Goal: Task Accomplishment & Management: Complete application form

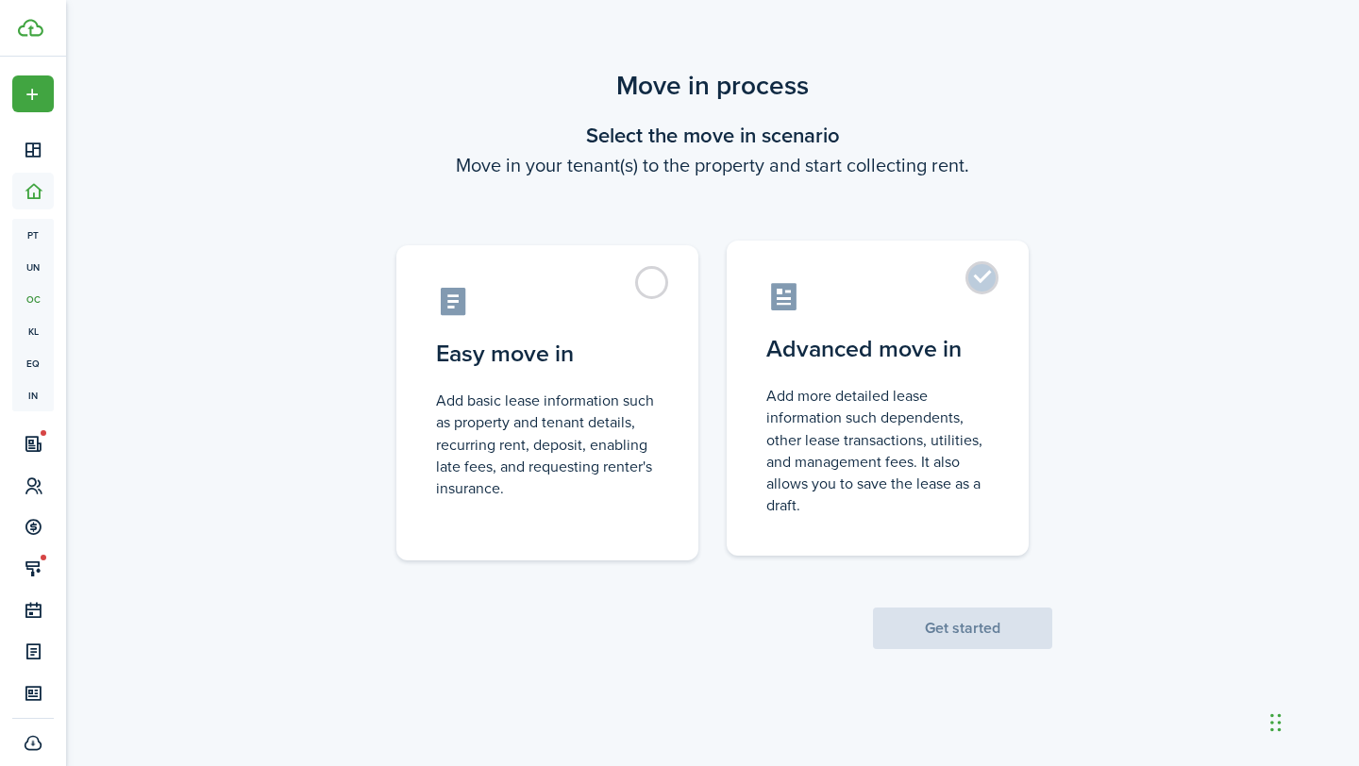
click at [984, 290] on label "Advanced move in Add more detailed lease information such dependents, other lea…" at bounding box center [878, 398] width 302 height 315
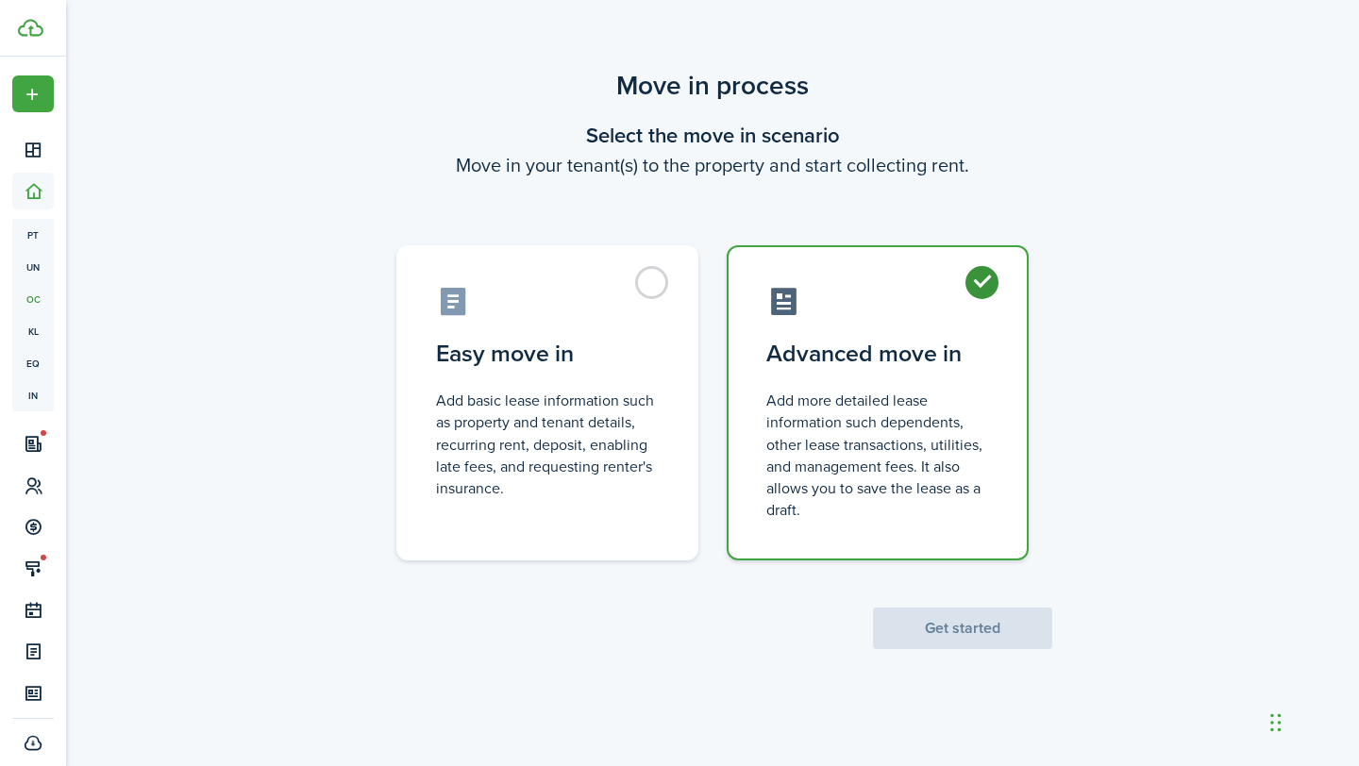
radio input "true"
click at [959, 642] on button "Get started" at bounding box center [962, 629] width 179 height 42
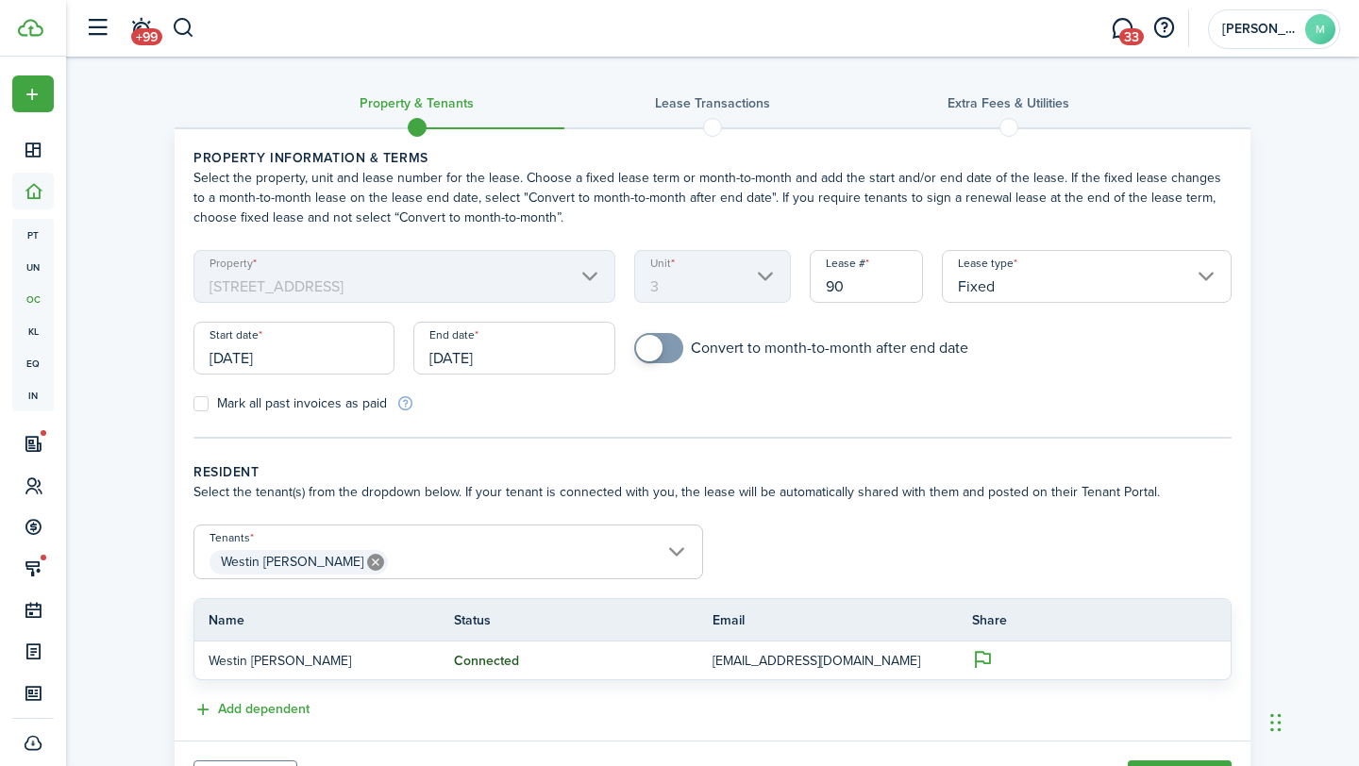
click at [334, 362] on input "[DATE]" at bounding box center [293, 348] width 201 height 53
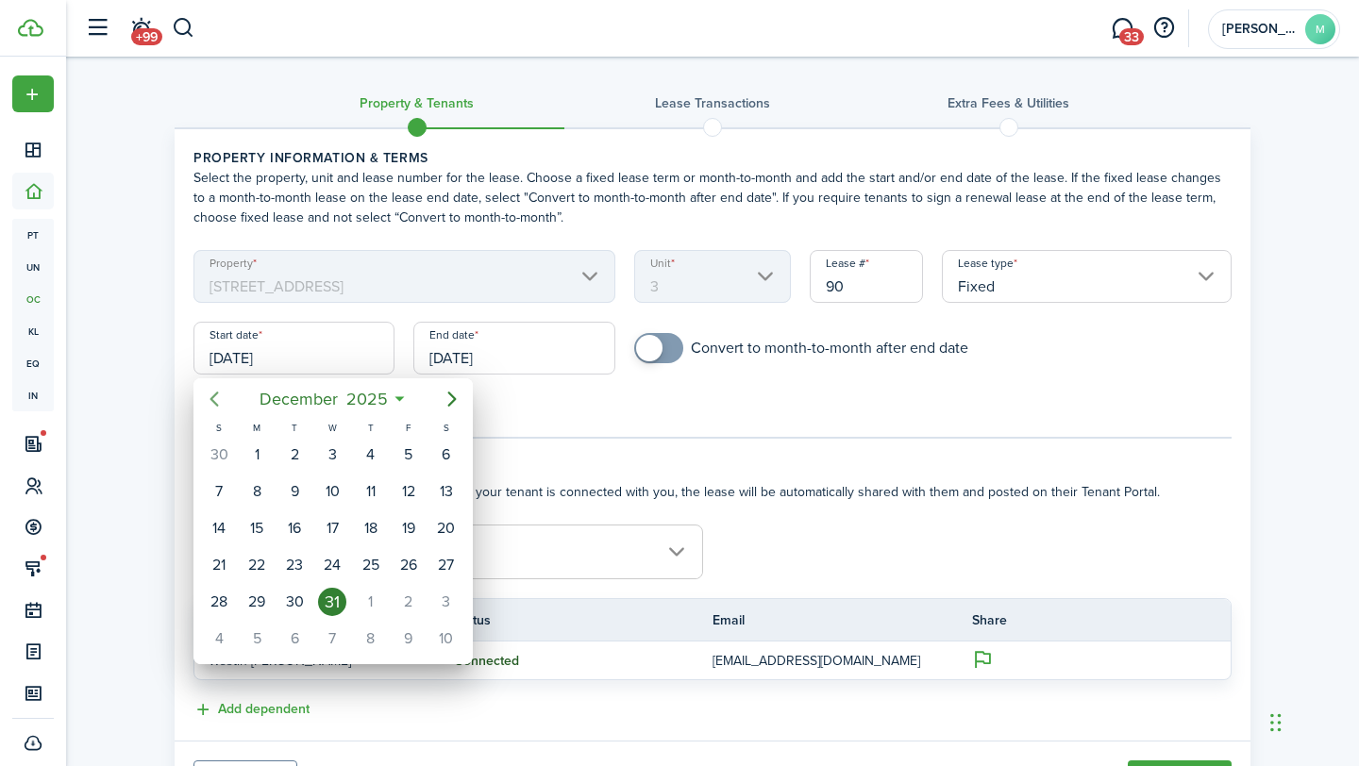
click at [217, 400] on icon "Previous page" at bounding box center [214, 399] width 23 height 23
click at [337, 531] on div "15" at bounding box center [332, 528] width 28 height 28
type input "[DATE]"
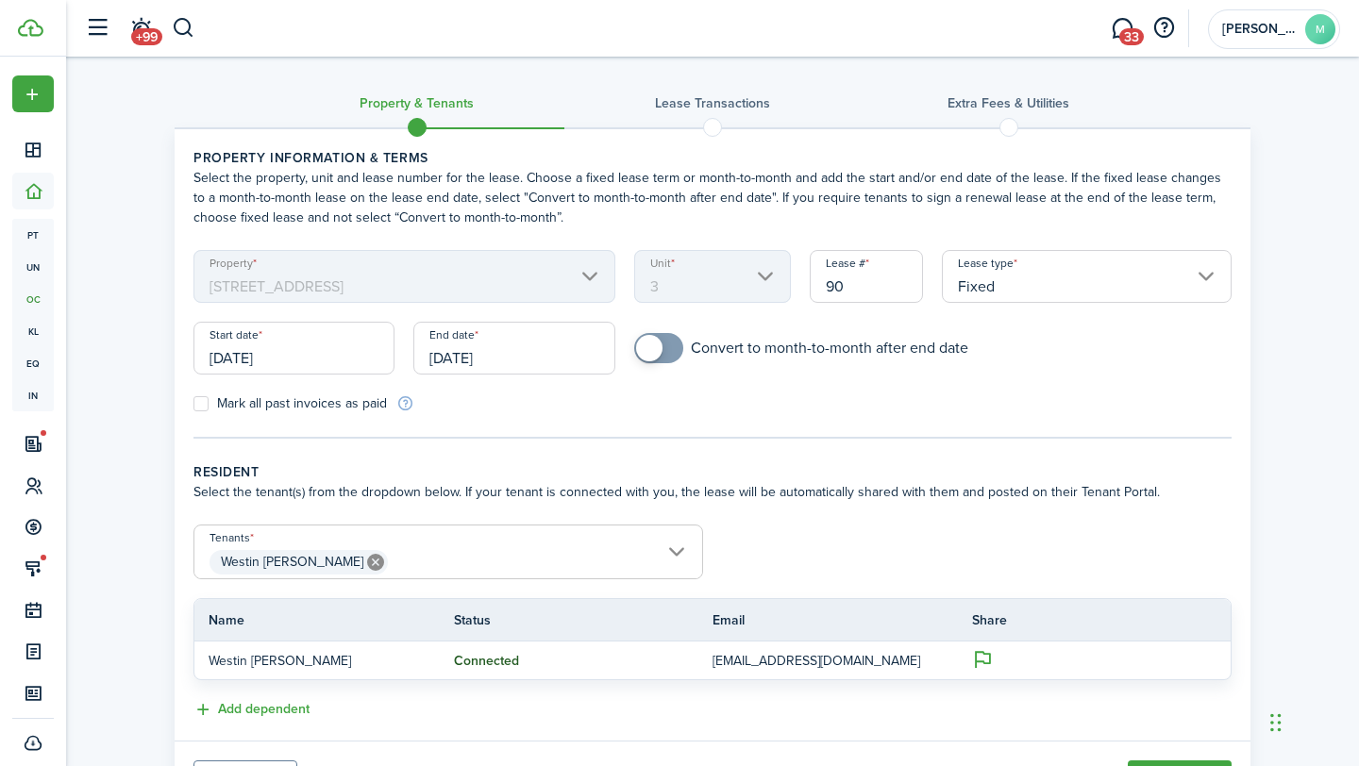
click at [560, 355] on input "[DATE]" at bounding box center [513, 348] width 201 height 53
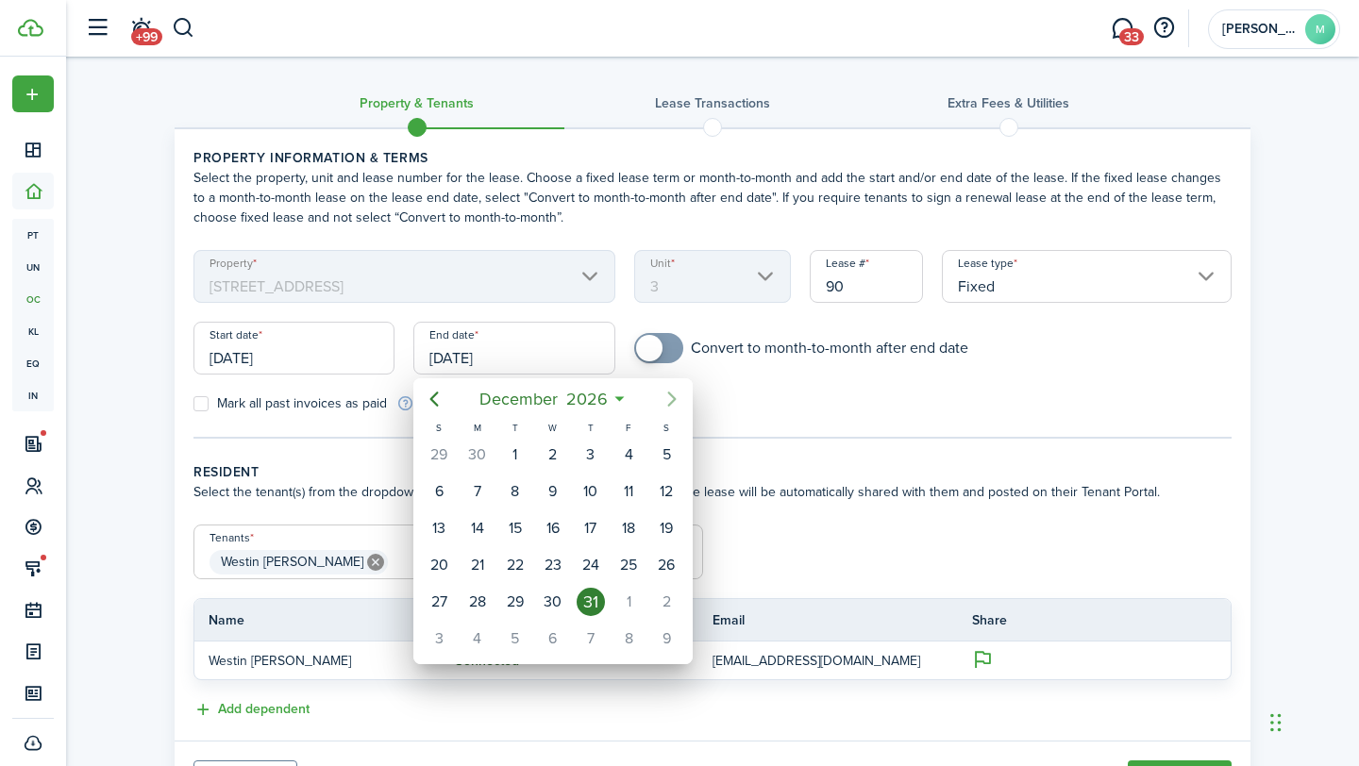
click at [673, 393] on icon "Next page" at bounding box center [672, 399] width 23 height 23
click at [434, 399] on icon "Previous page" at bounding box center [434, 399] width 23 height 23
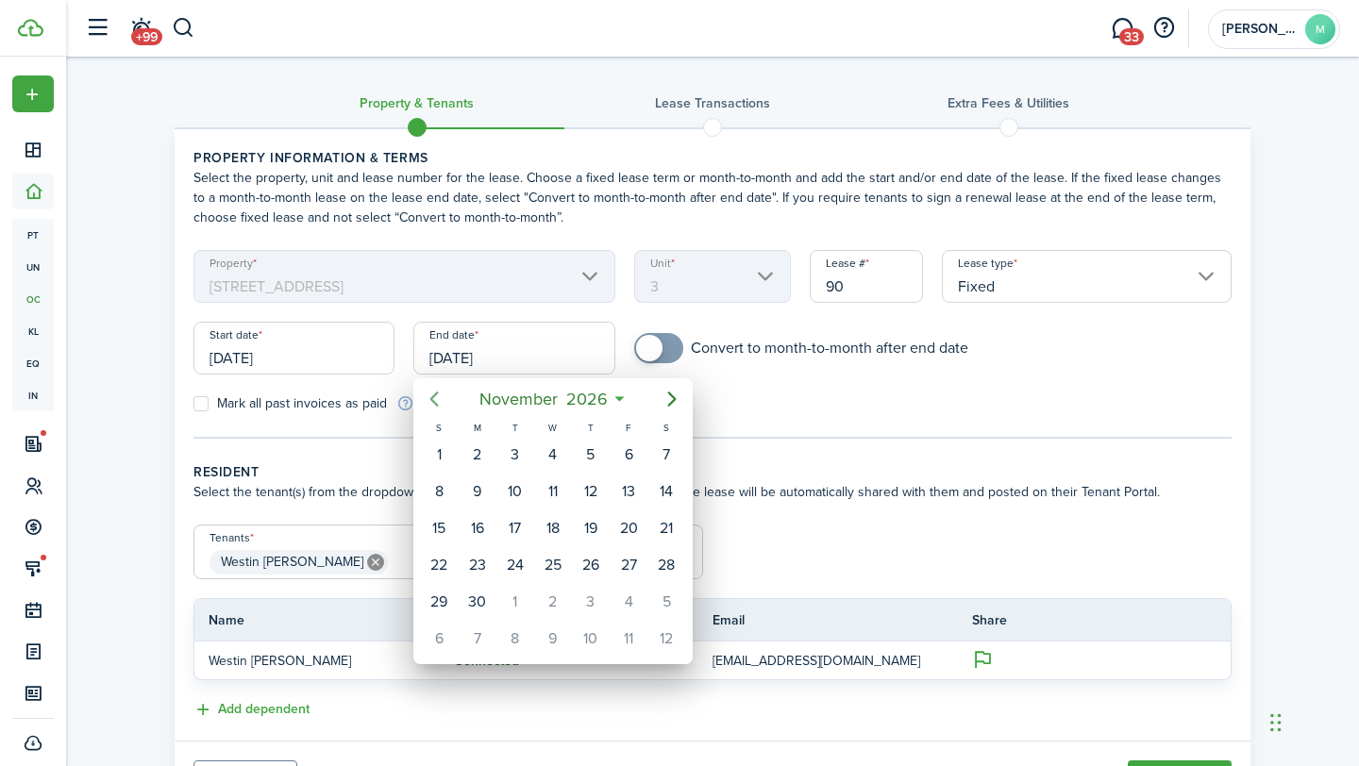
click at [434, 399] on icon "Previous page" at bounding box center [434, 399] width 23 height 23
click at [568, 594] on div "30" at bounding box center [553, 602] width 38 height 36
type input "[DATE]"
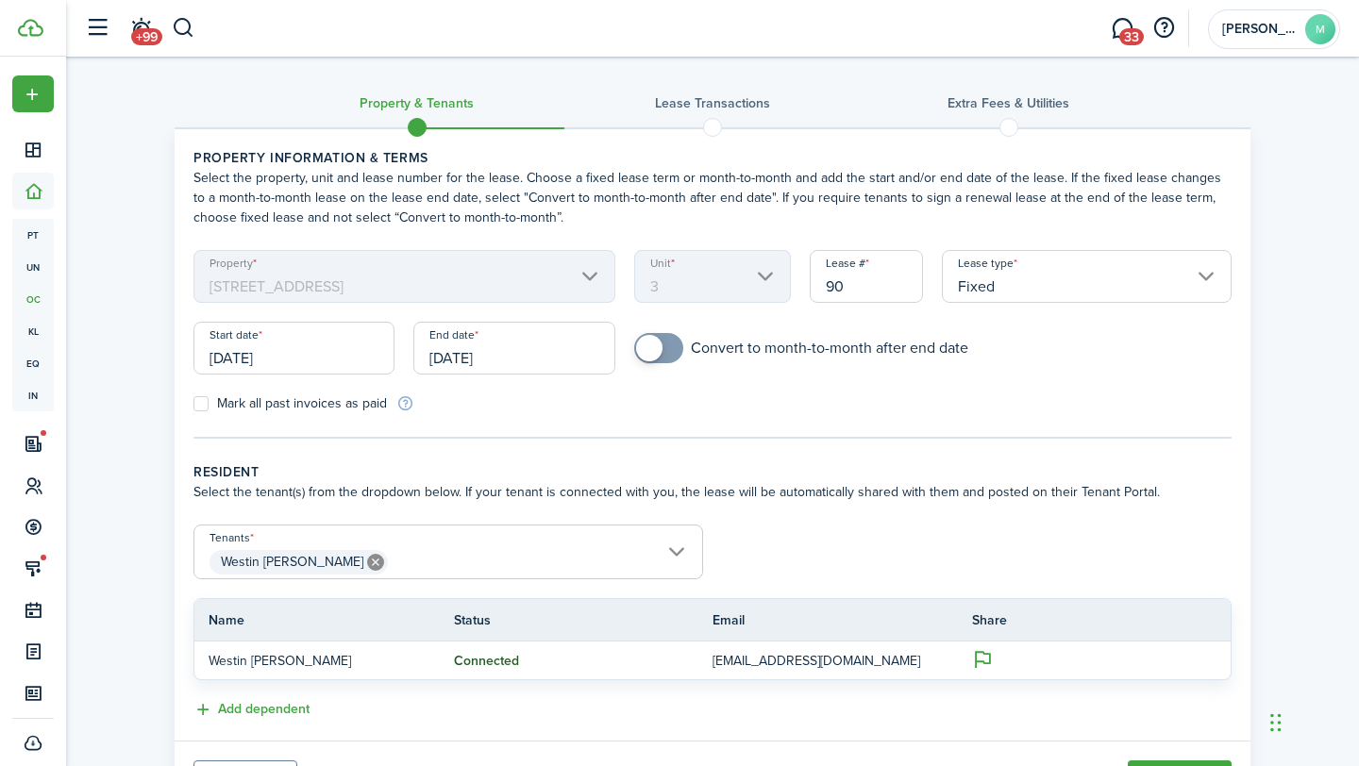
checkbox input "true"
click at [653, 346] on span at bounding box center [649, 348] width 26 height 26
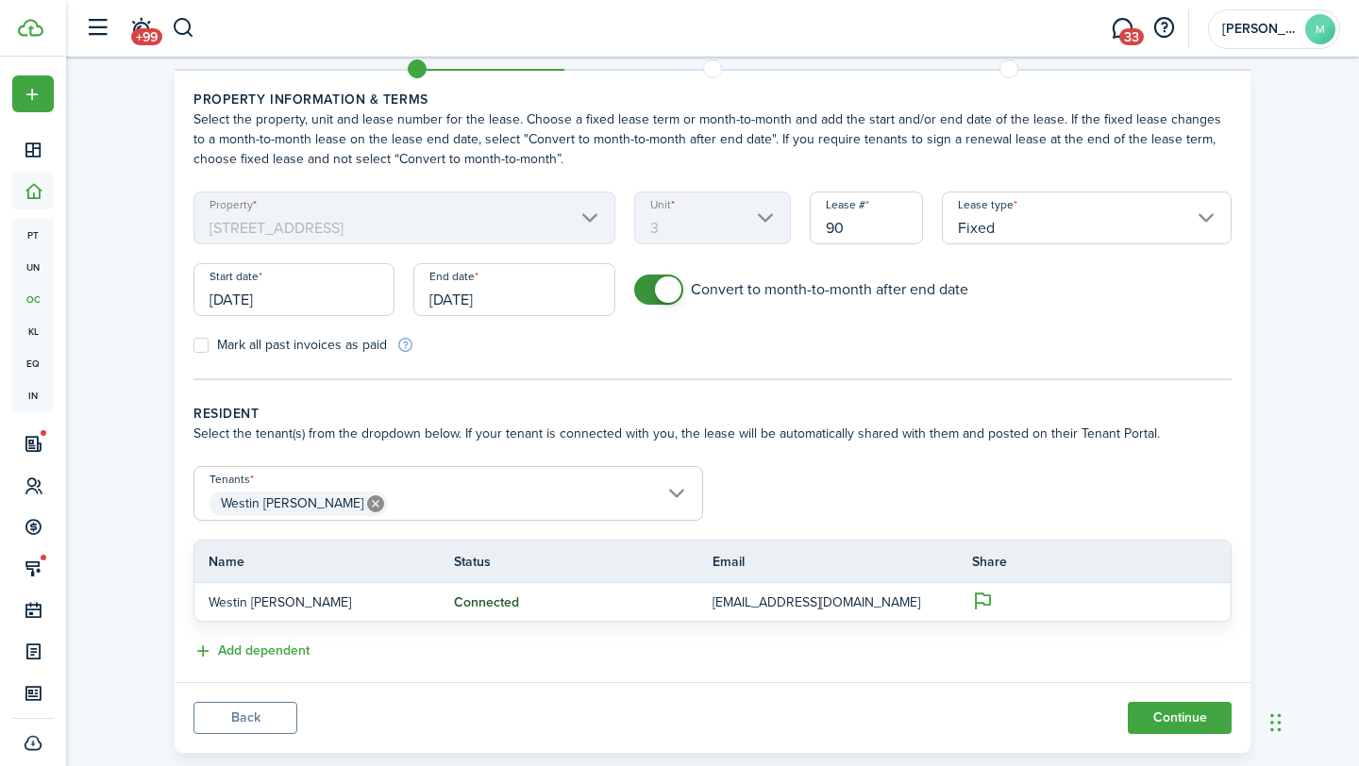
scroll to position [97, 0]
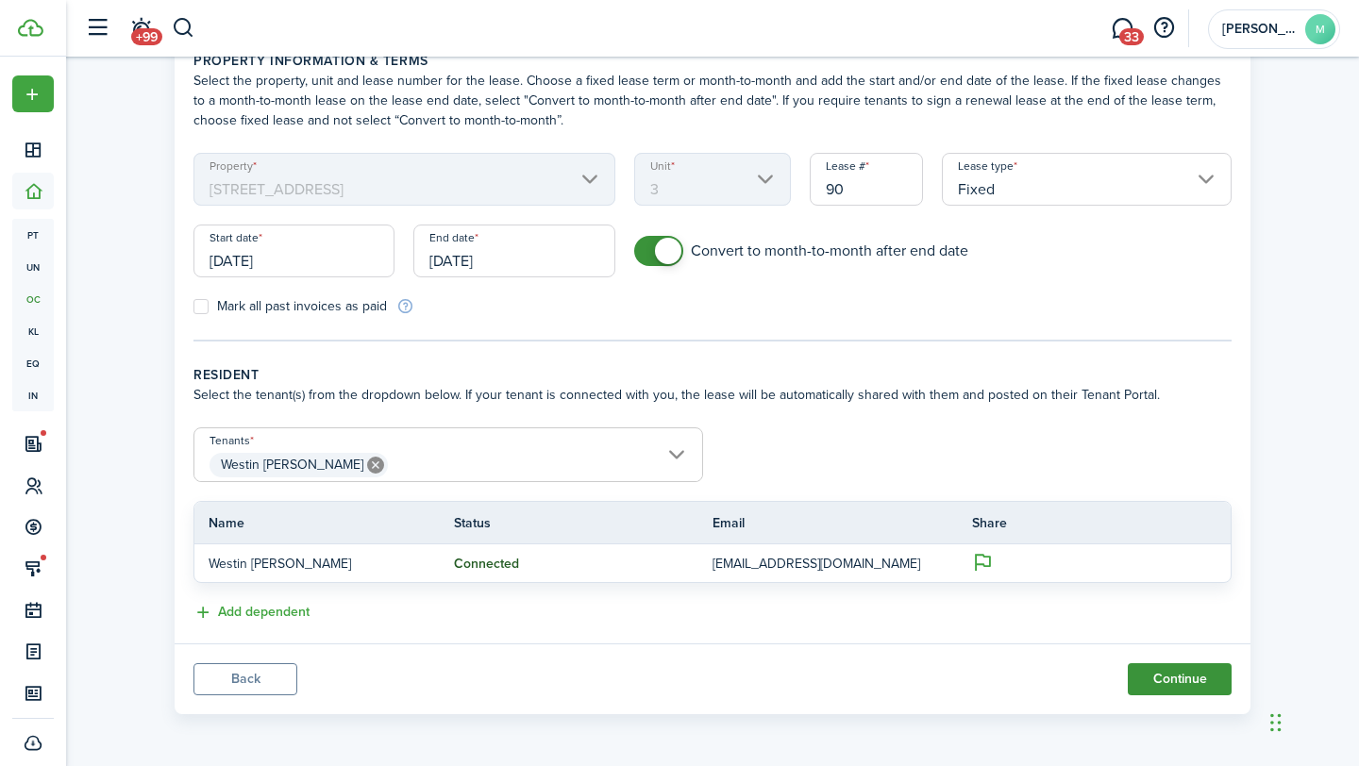
click at [1166, 678] on button "Continue" at bounding box center [1180, 679] width 104 height 32
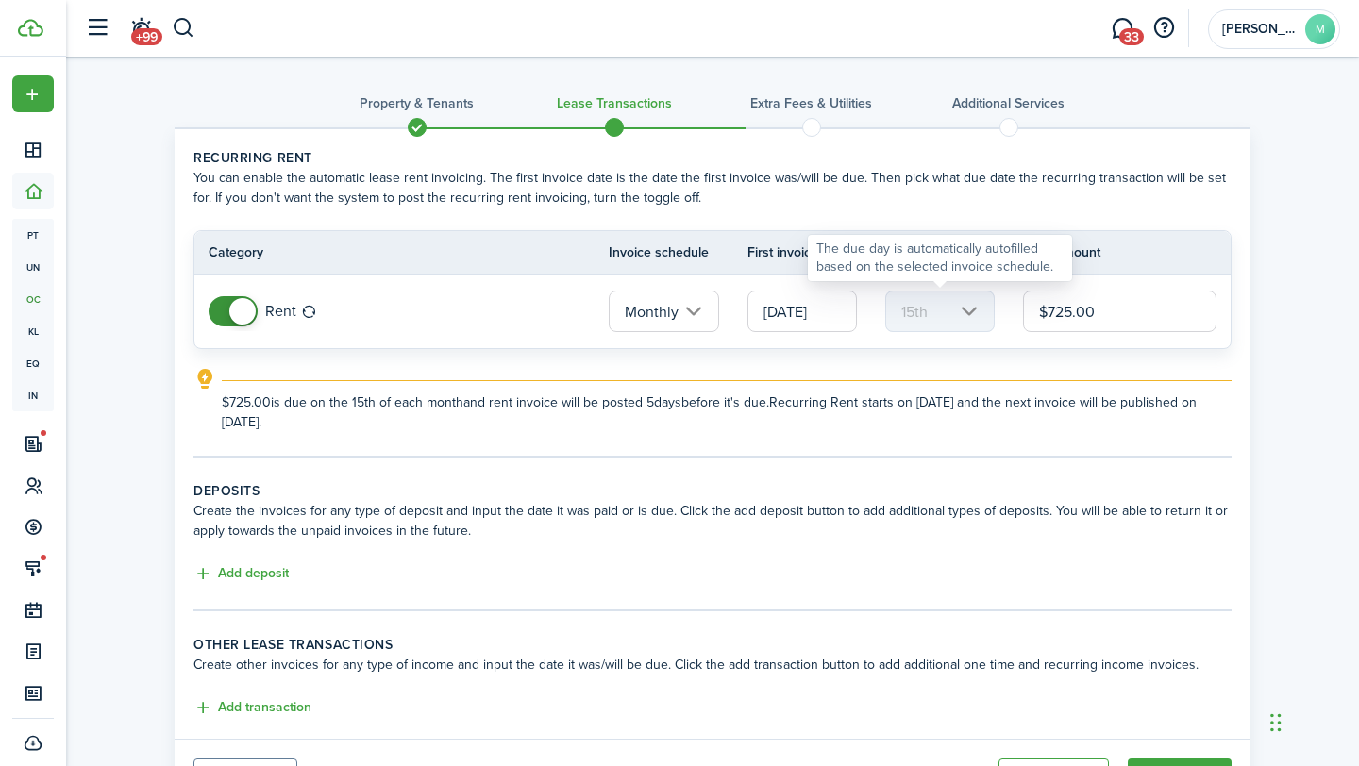
click at [973, 311] on mbsc-scroller "15th" at bounding box center [939, 312] width 109 height 42
click at [835, 310] on input "[DATE]" at bounding box center [801, 312] width 109 height 42
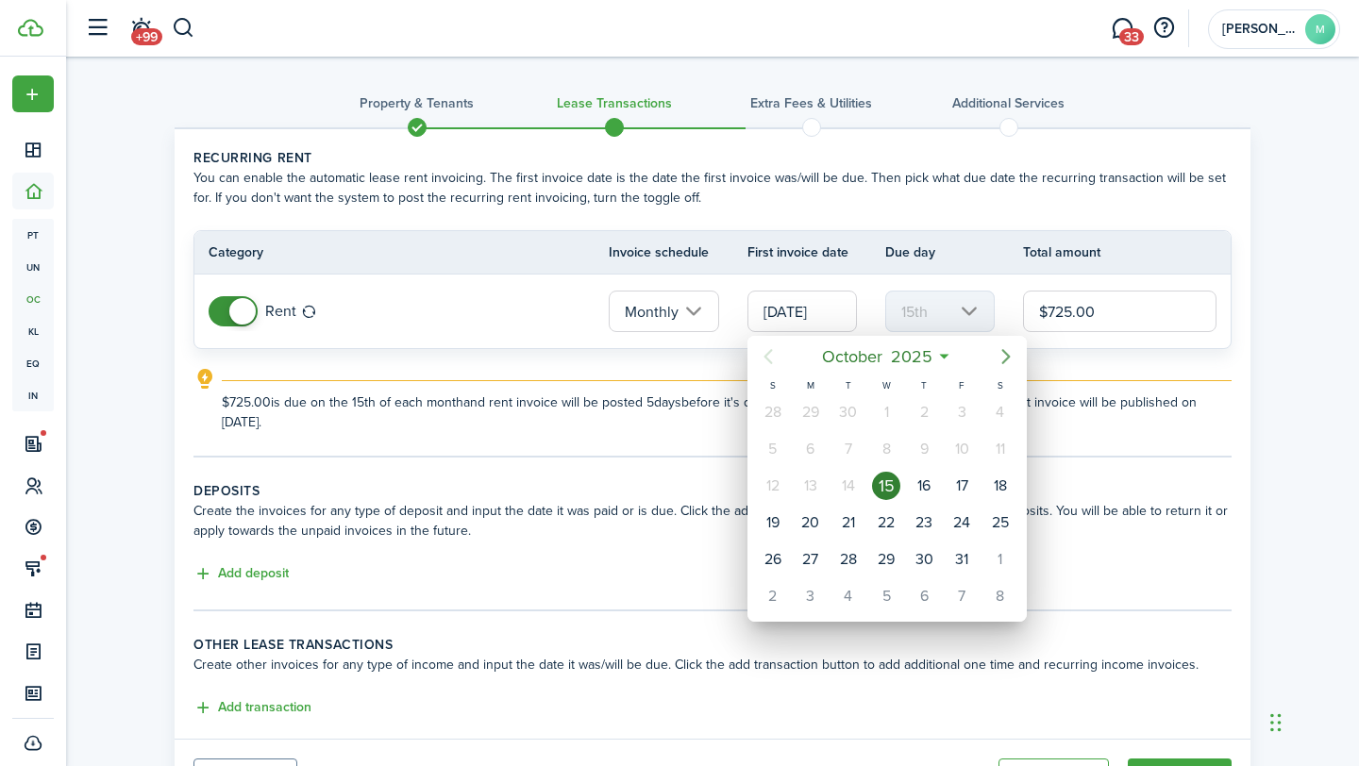
click at [1000, 360] on icon "Next page" at bounding box center [1006, 356] width 23 height 23
click at [996, 410] on div "1" at bounding box center [1000, 412] width 28 height 28
type input "[DATE]"
type input "1st"
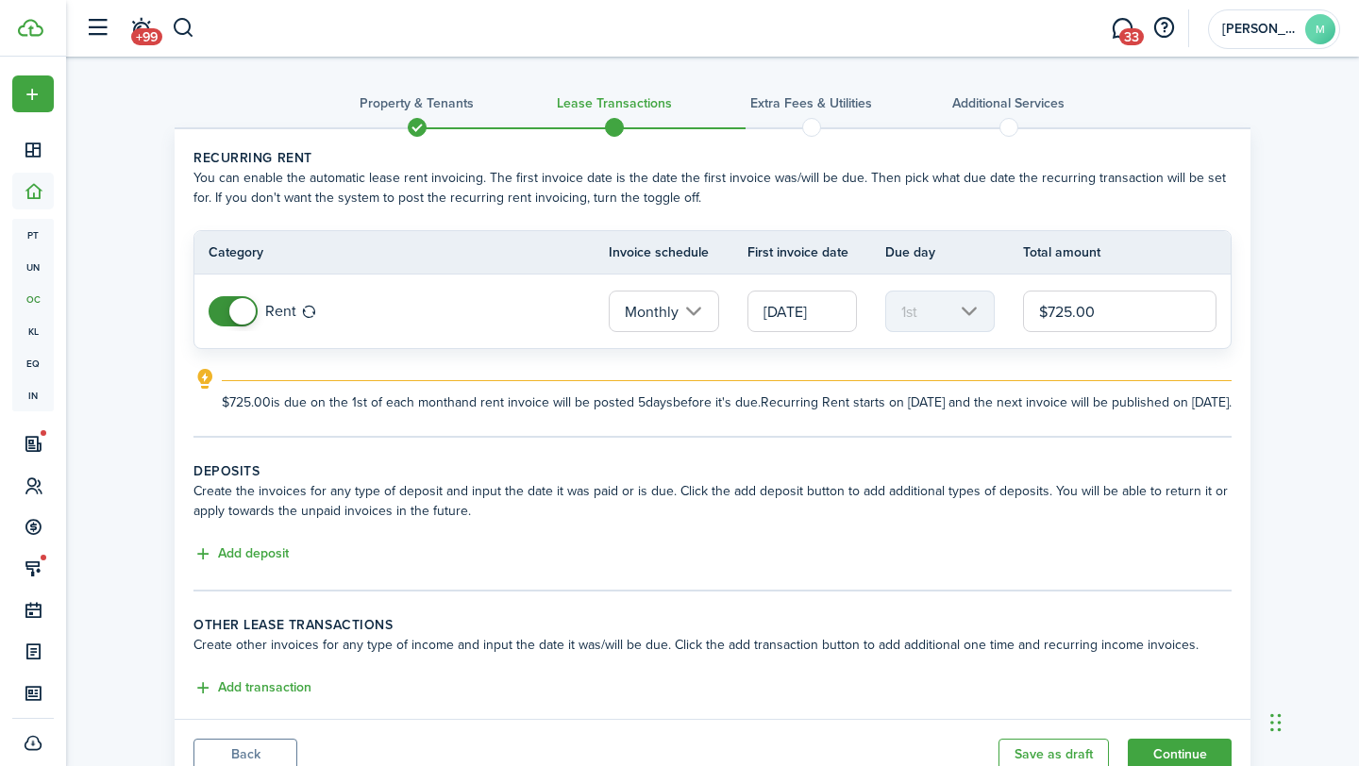
drag, startPoint x: 1111, startPoint y: 310, endPoint x: 1003, endPoint y: 309, distance: 107.6
click at [1004, 308] on tr "Rent Monthly [DATE] 1st $725.00" at bounding box center [712, 312] width 1036 height 74
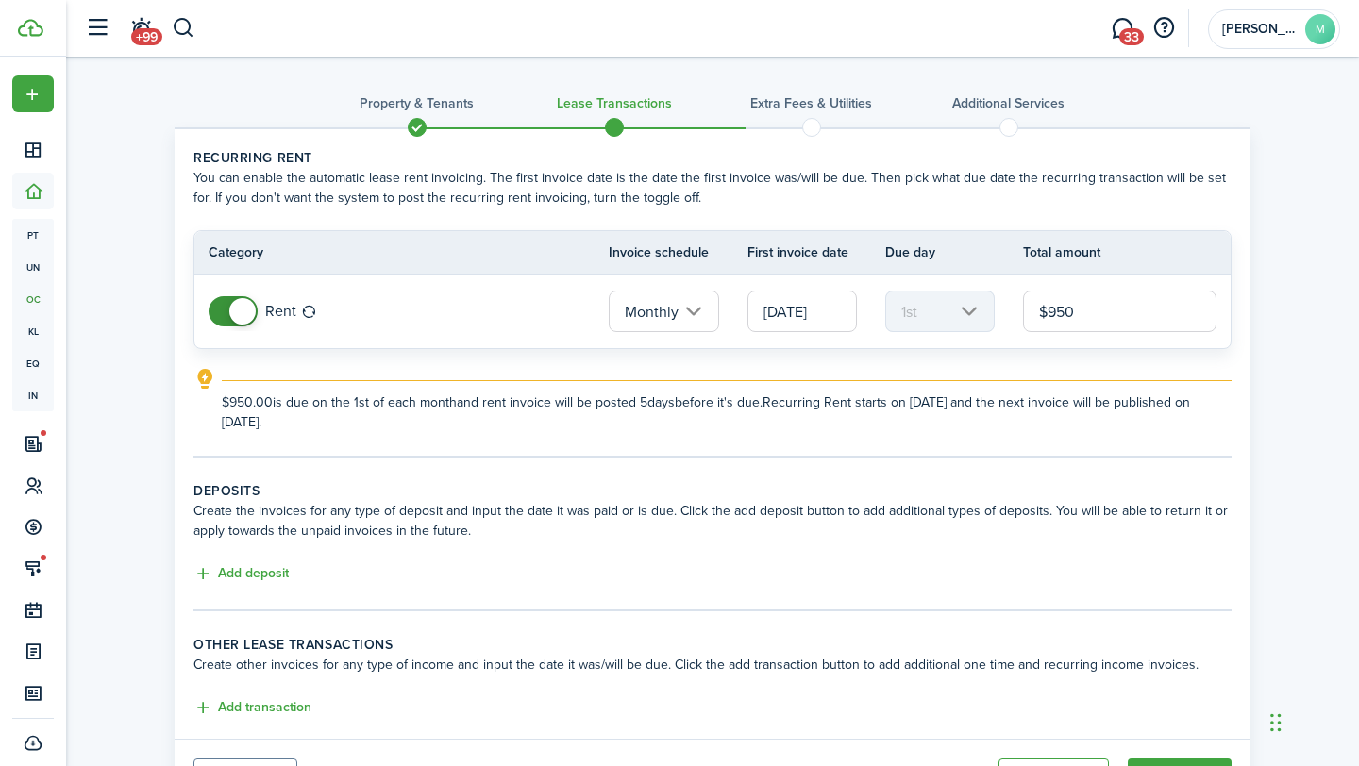
type input "$950.00"
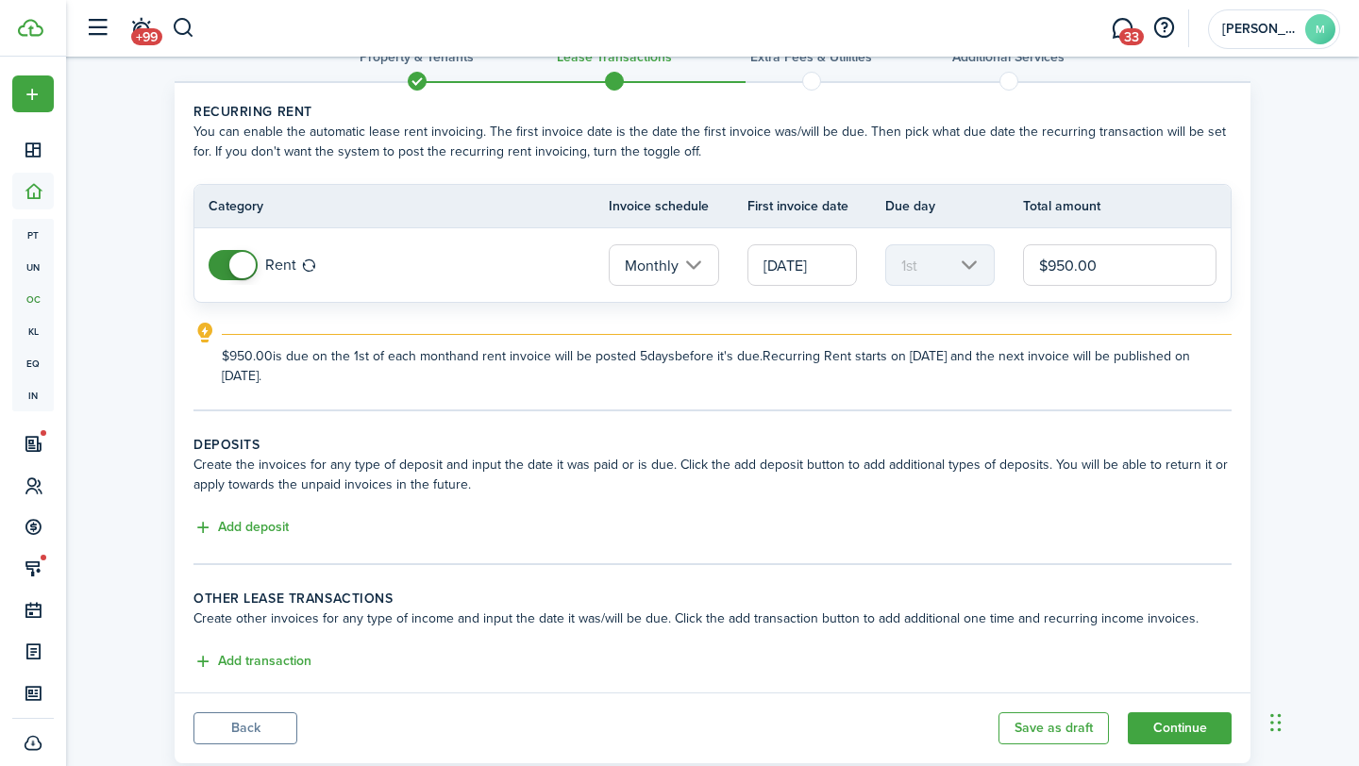
scroll to position [52, 0]
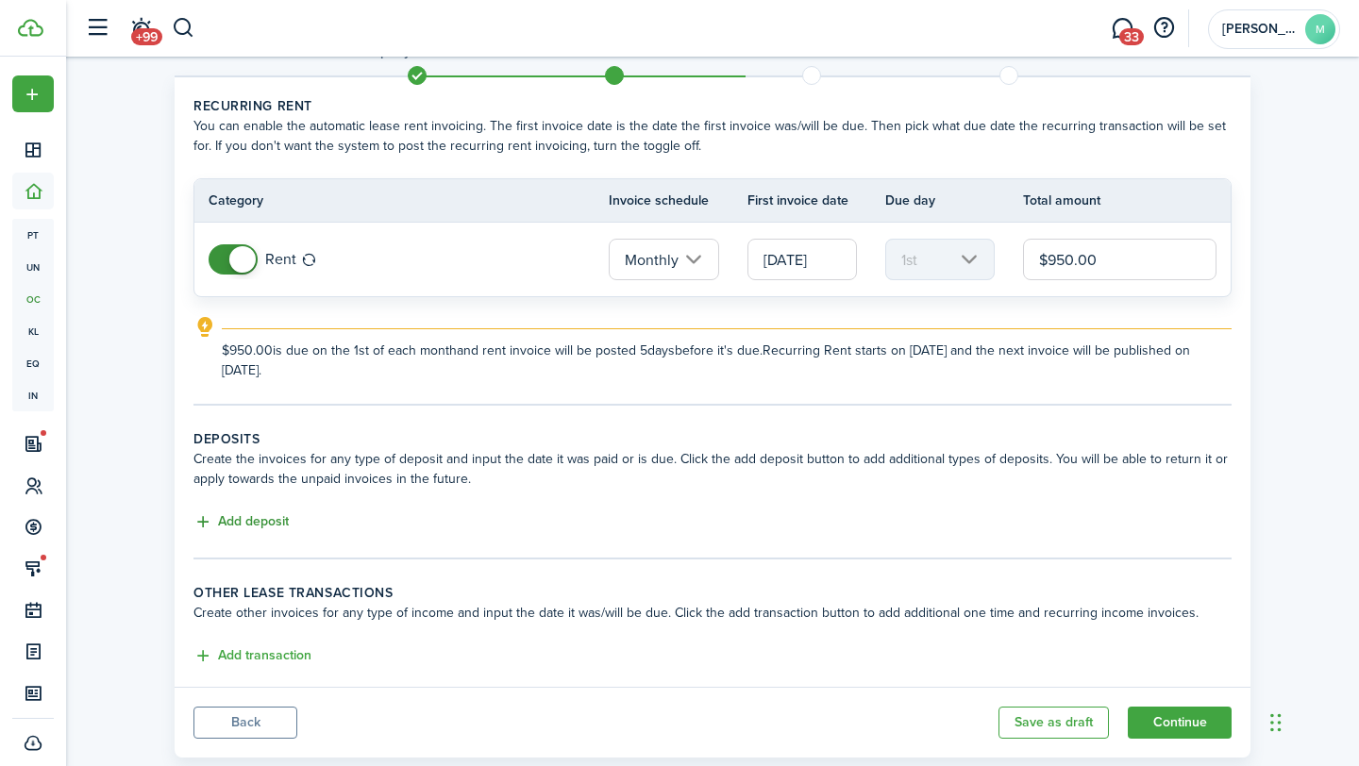
click at [263, 524] on button "Add deposit" at bounding box center [240, 523] width 95 height 22
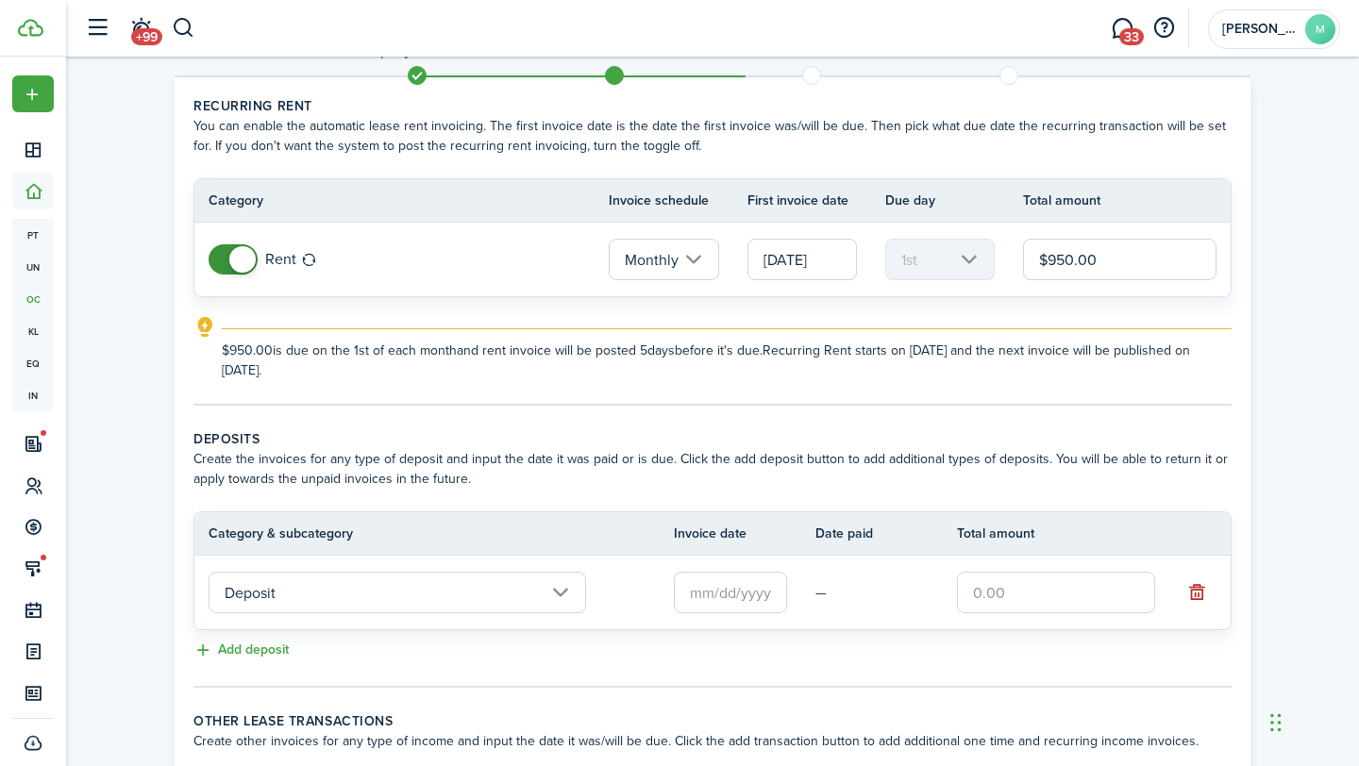
click at [760, 596] on input "text" at bounding box center [730, 593] width 113 height 42
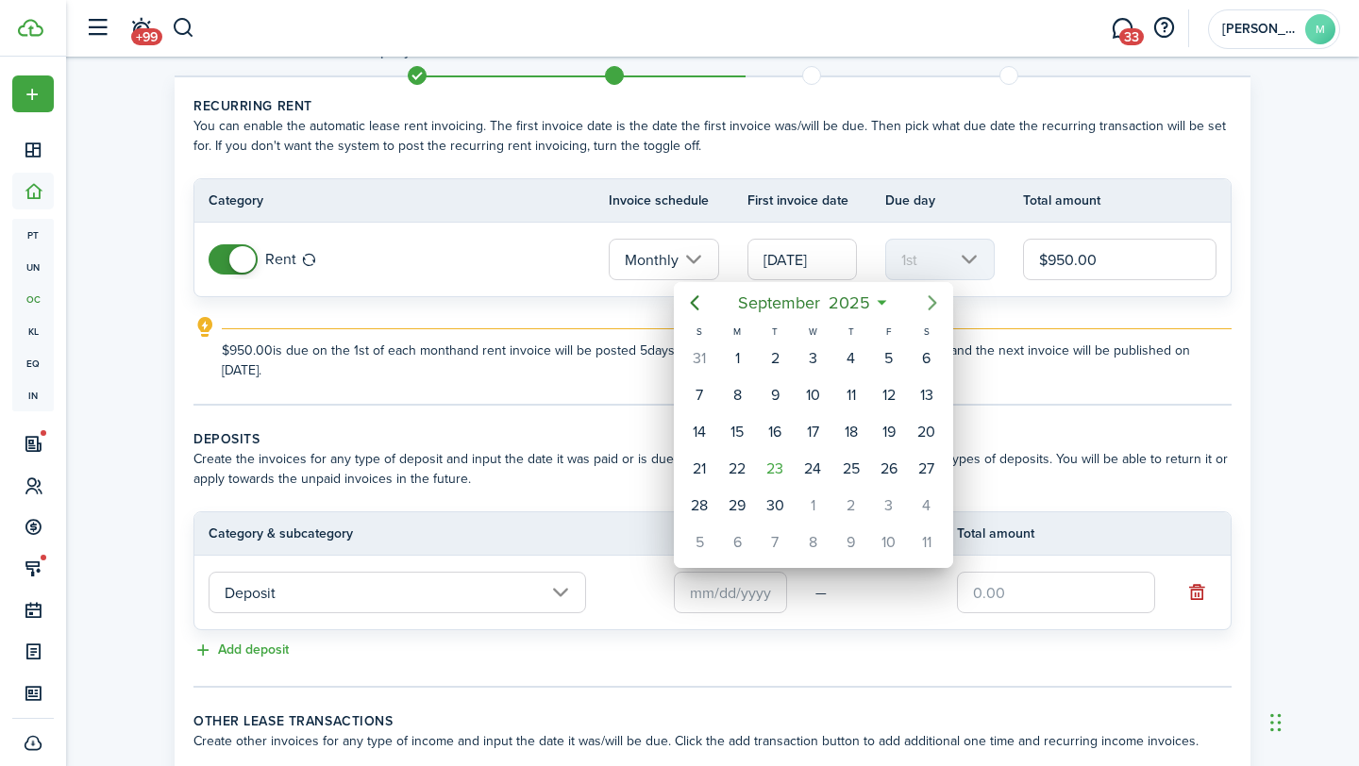
click at [931, 304] on icon "Next page" at bounding box center [932, 303] width 23 height 23
click at [816, 353] on div "1" at bounding box center [812, 358] width 28 height 28
type input "[DATE]"
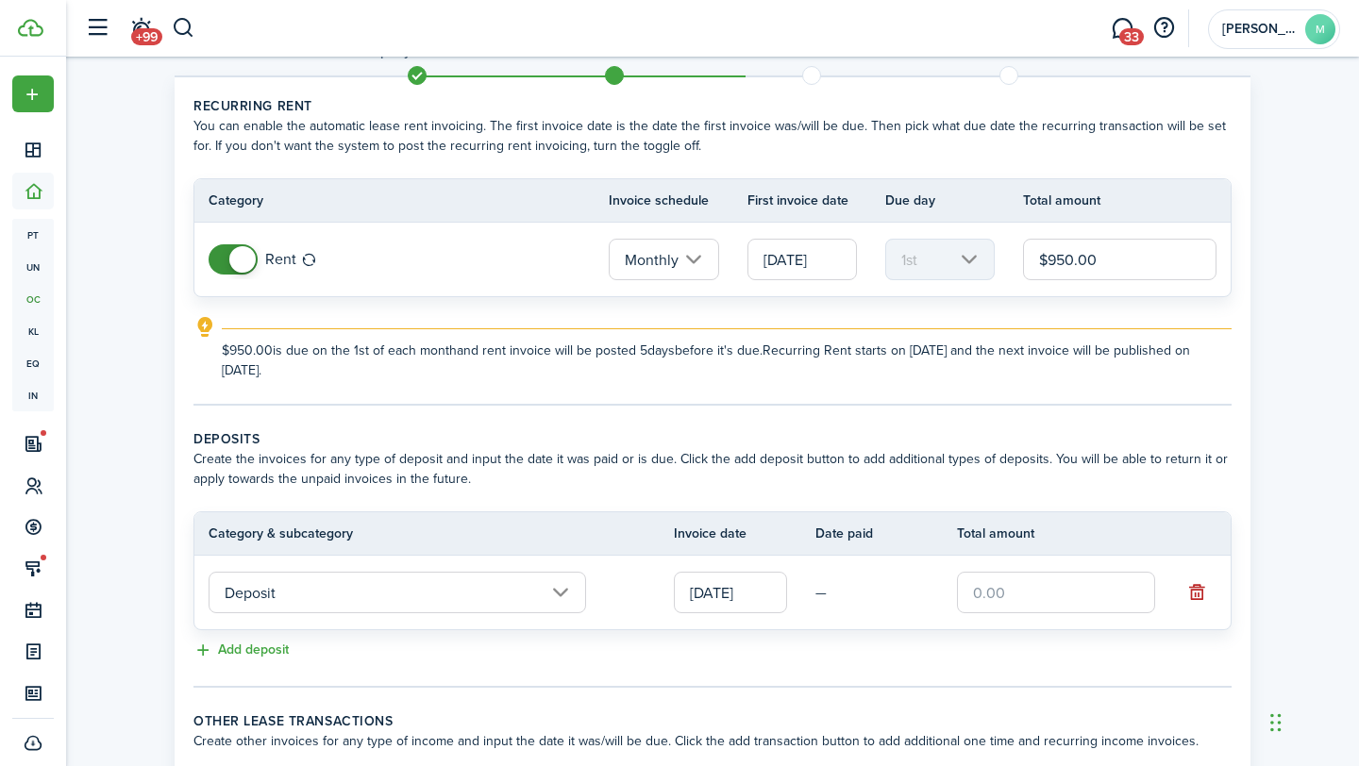
click at [1041, 594] on input "text" at bounding box center [1056, 593] width 198 height 42
type input "$950.00"
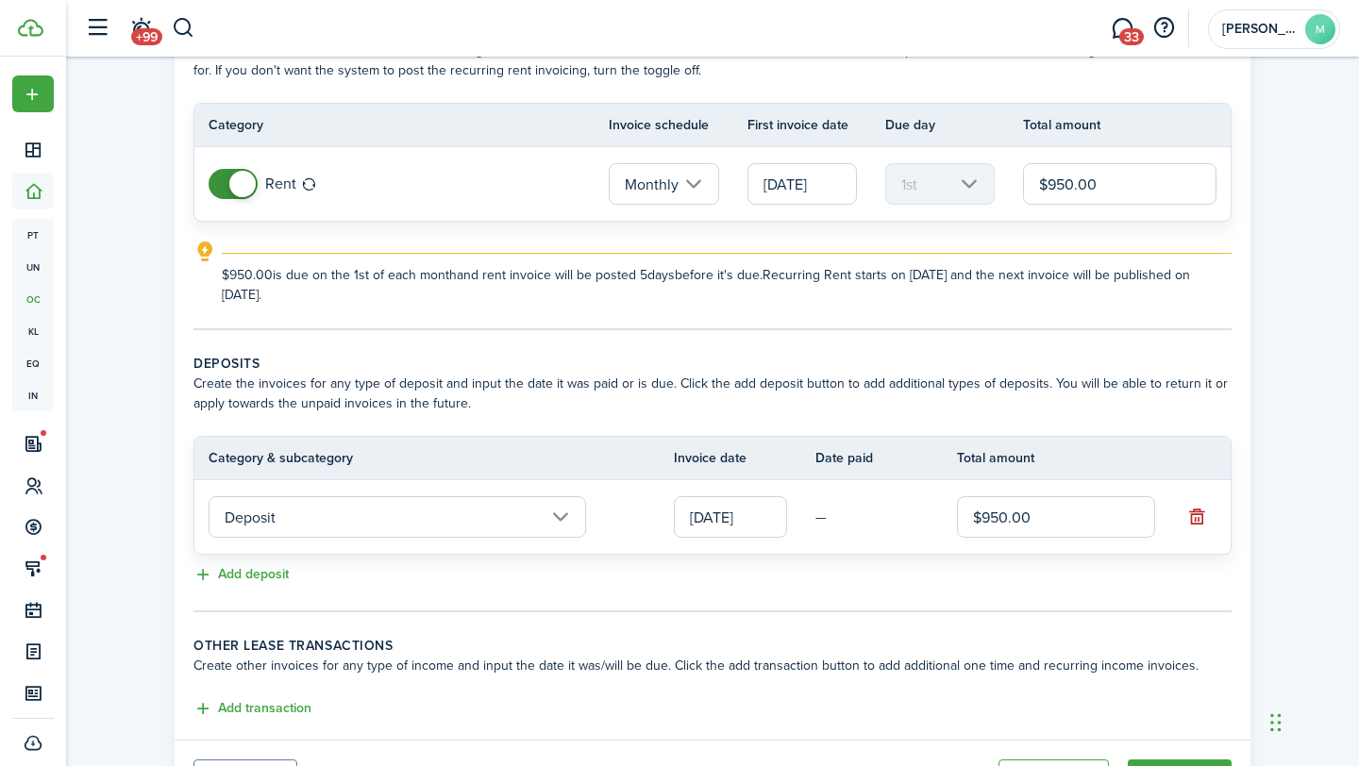
scroll to position [224, 0]
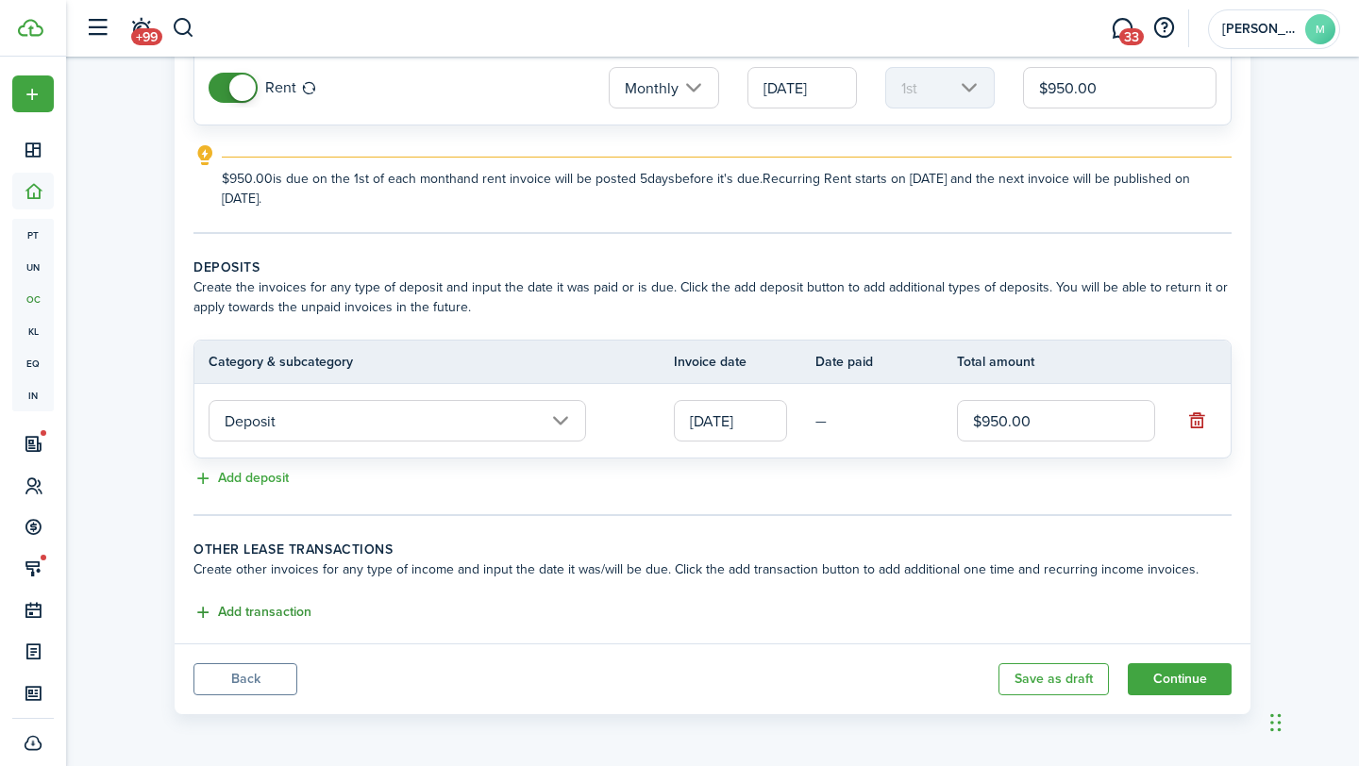
click at [283, 610] on button "Add transaction" at bounding box center [252, 613] width 118 height 22
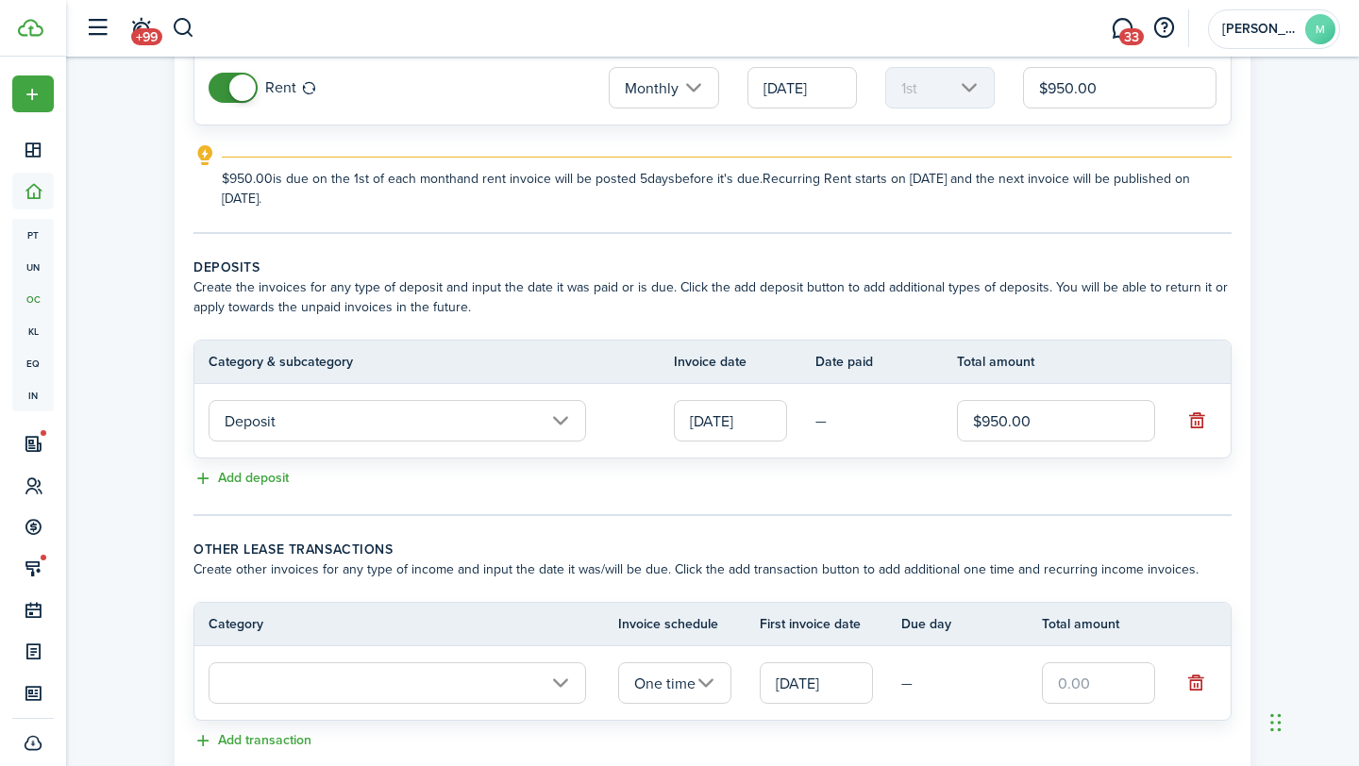
click at [564, 673] on input "text" at bounding box center [397, 684] width 377 height 42
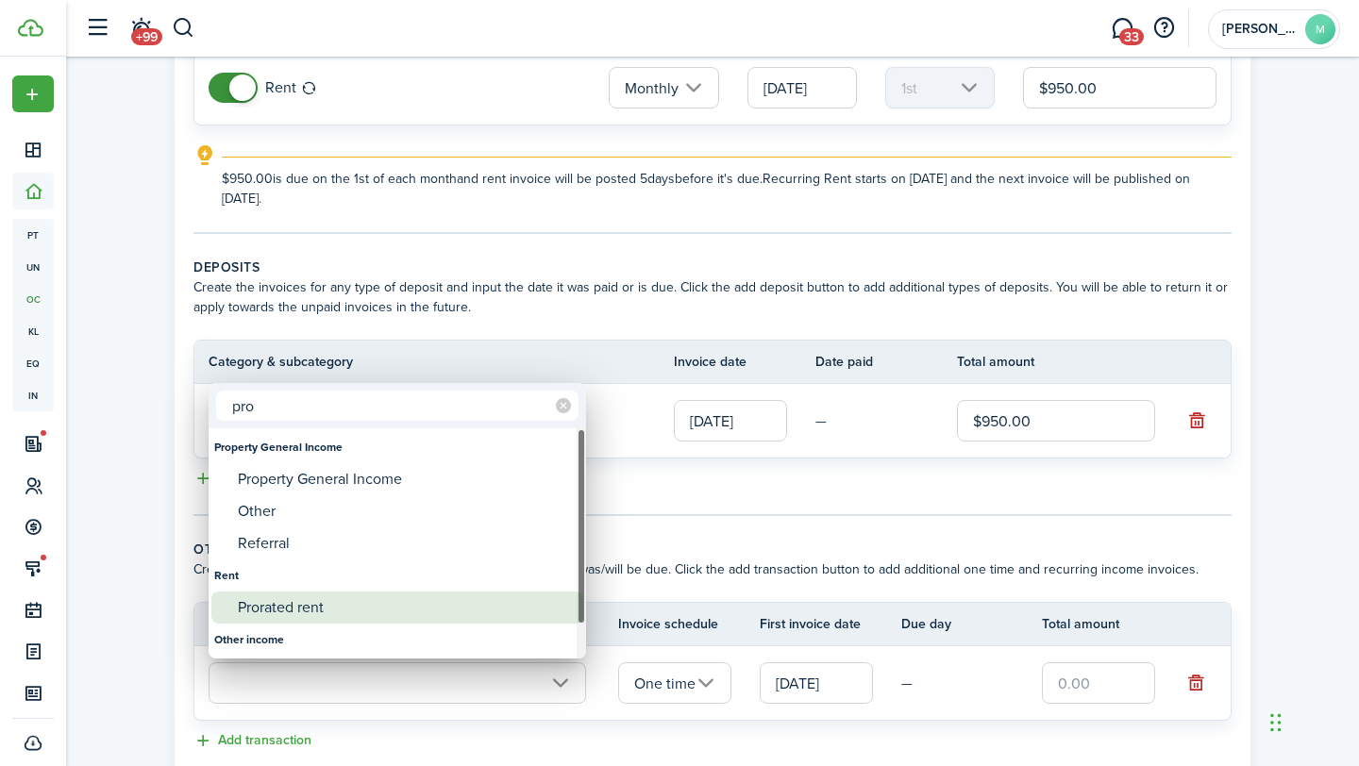
type input "pro"
click at [307, 607] on div "Prorated rent" at bounding box center [405, 608] width 334 height 32
type input "Rent / Prorated rent"
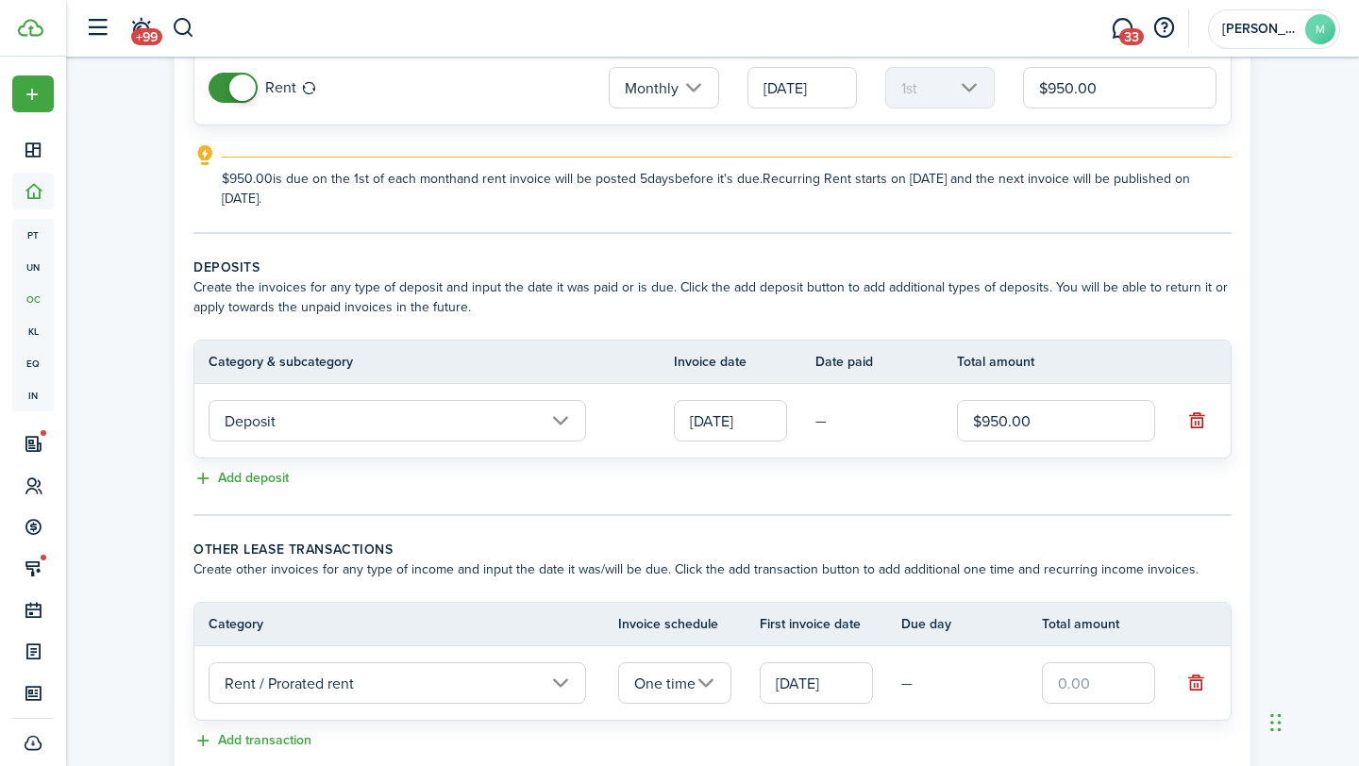
click at [1106, 681] on input "text" at bounding box center [1098, 684] width 113 height 42
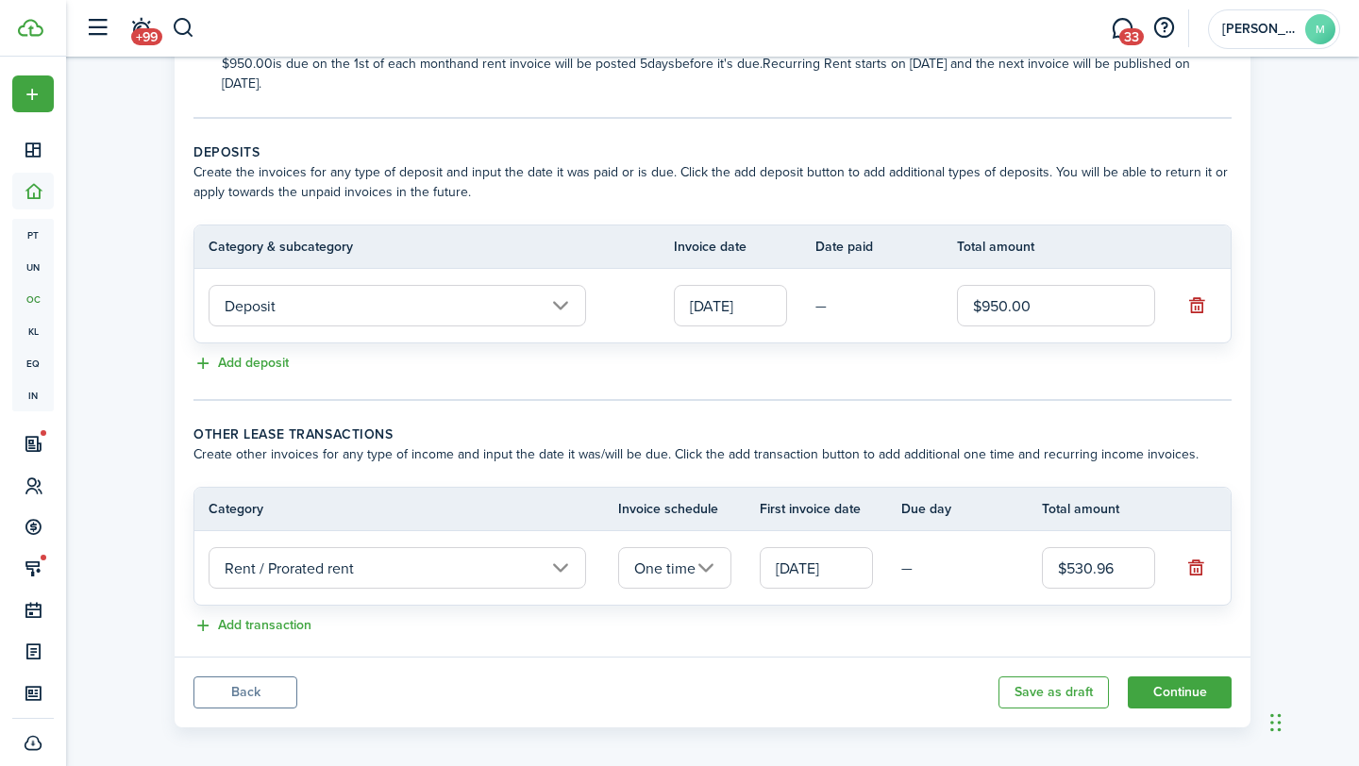
scroll to position [352, 0]
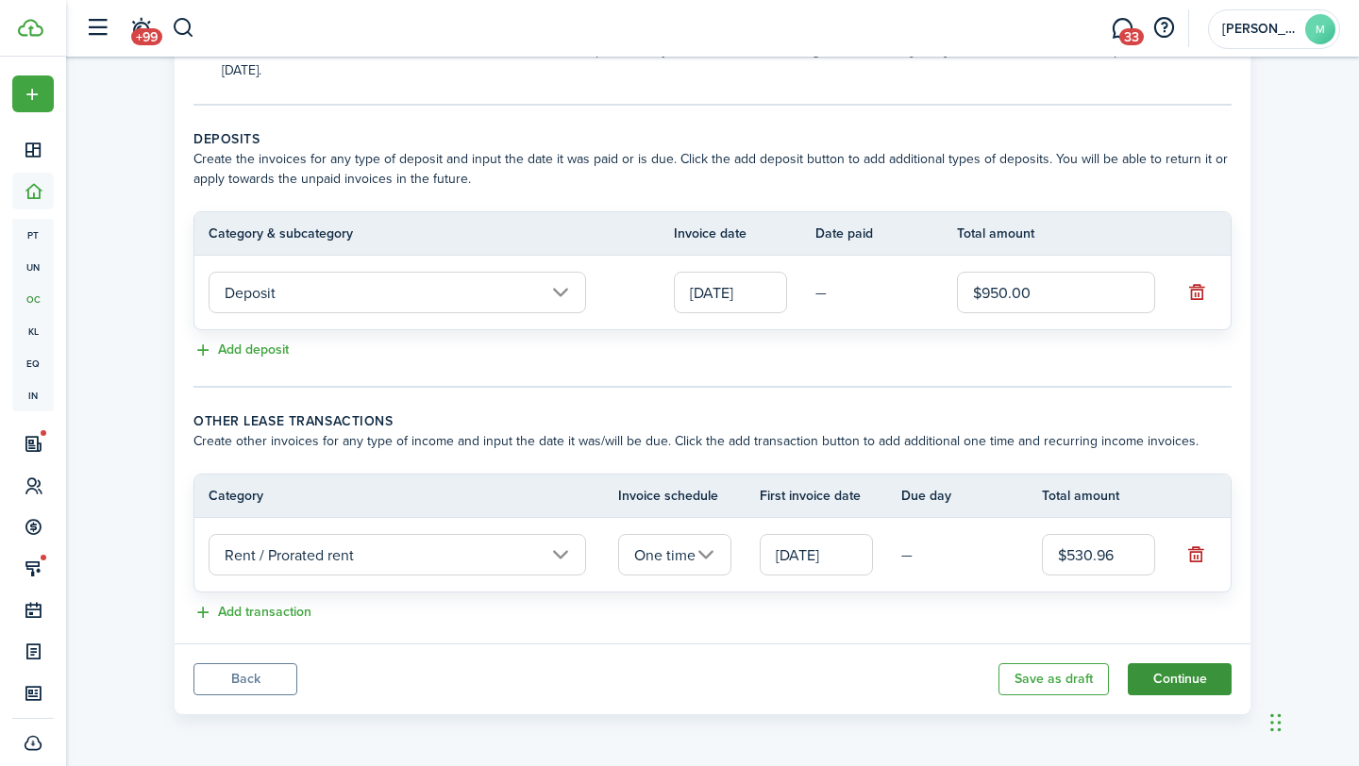
type input "$530.96"
click at [1184, 679] on button "Continue" at bounding box center [1180, 679] width 104 height 32
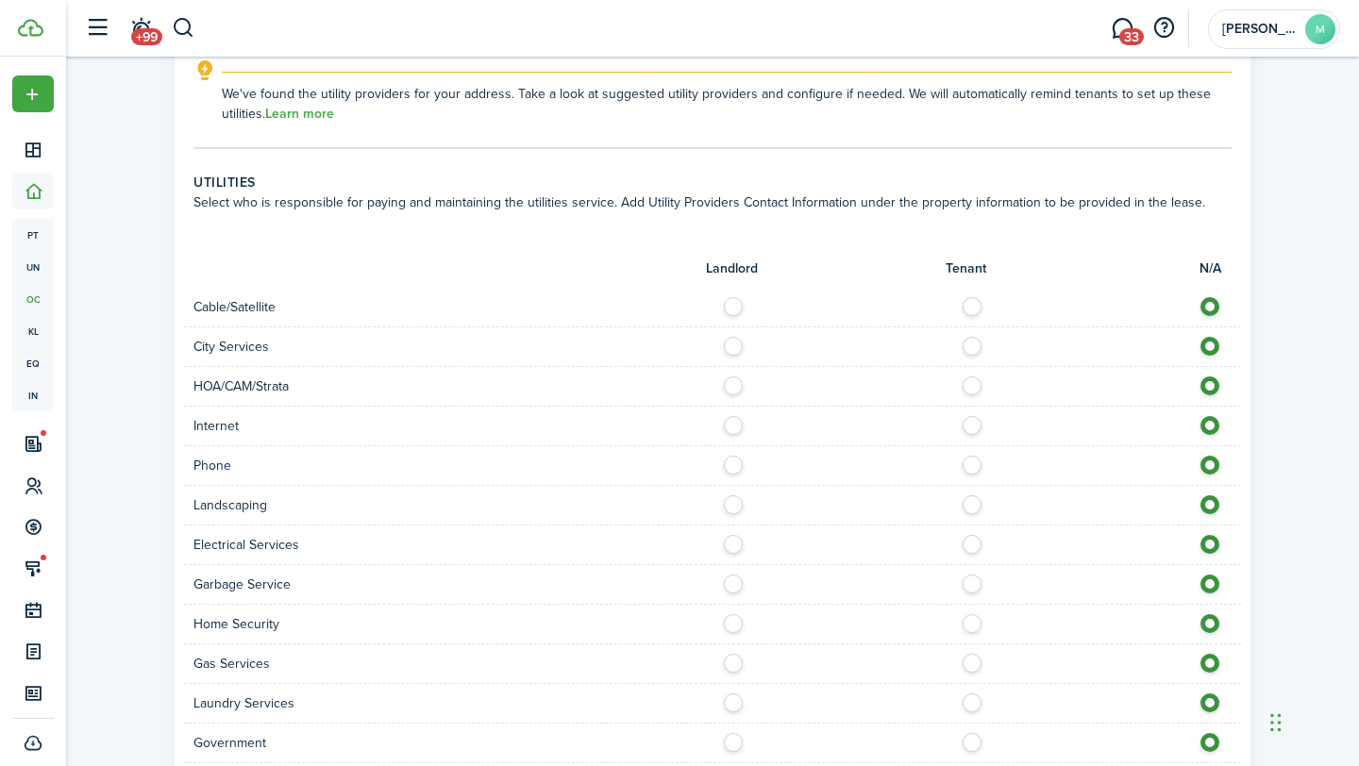
scroll to position [959, 0]
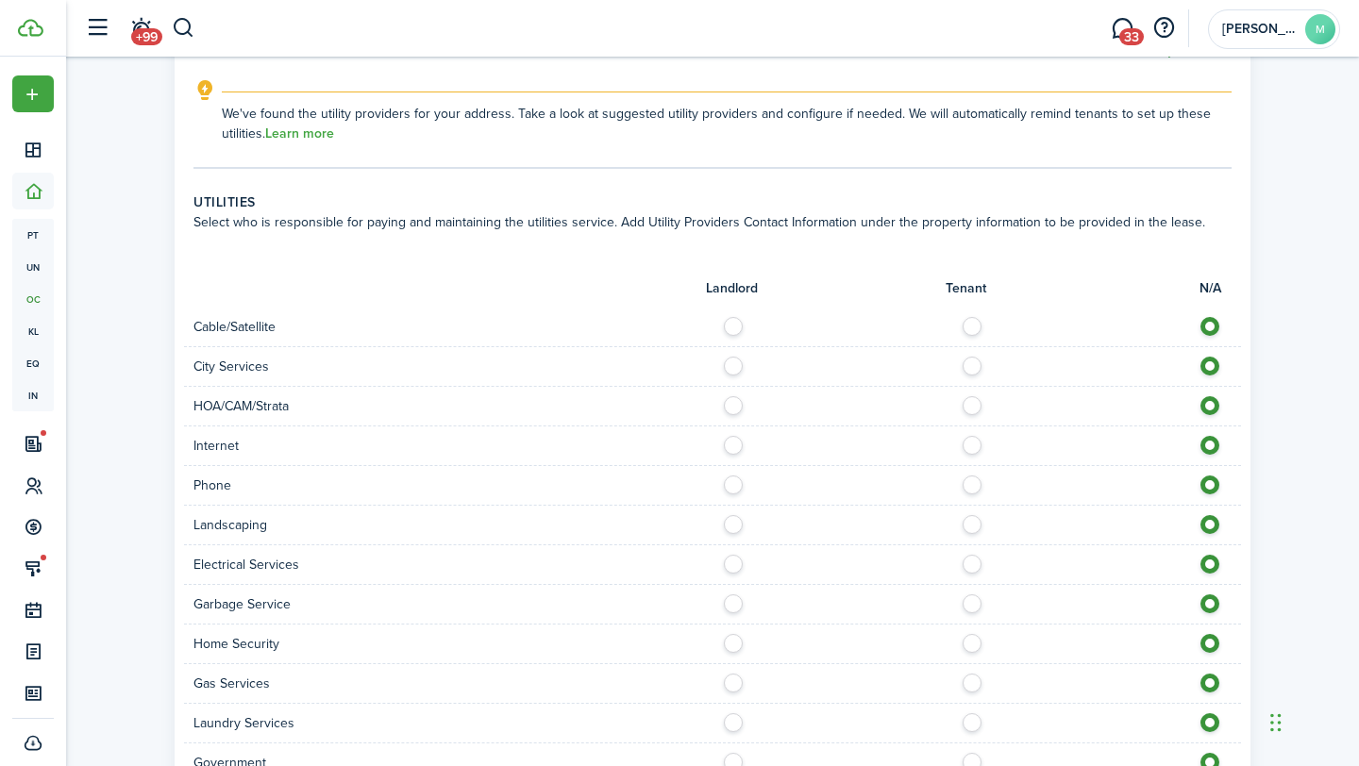
click at [971, 325] on label at bounding box center [977, 321] width 33 height 9
radio input "true"
click at [729, 366] on label at bounding box center [738, 361] width 33 height 9
radio input "true"
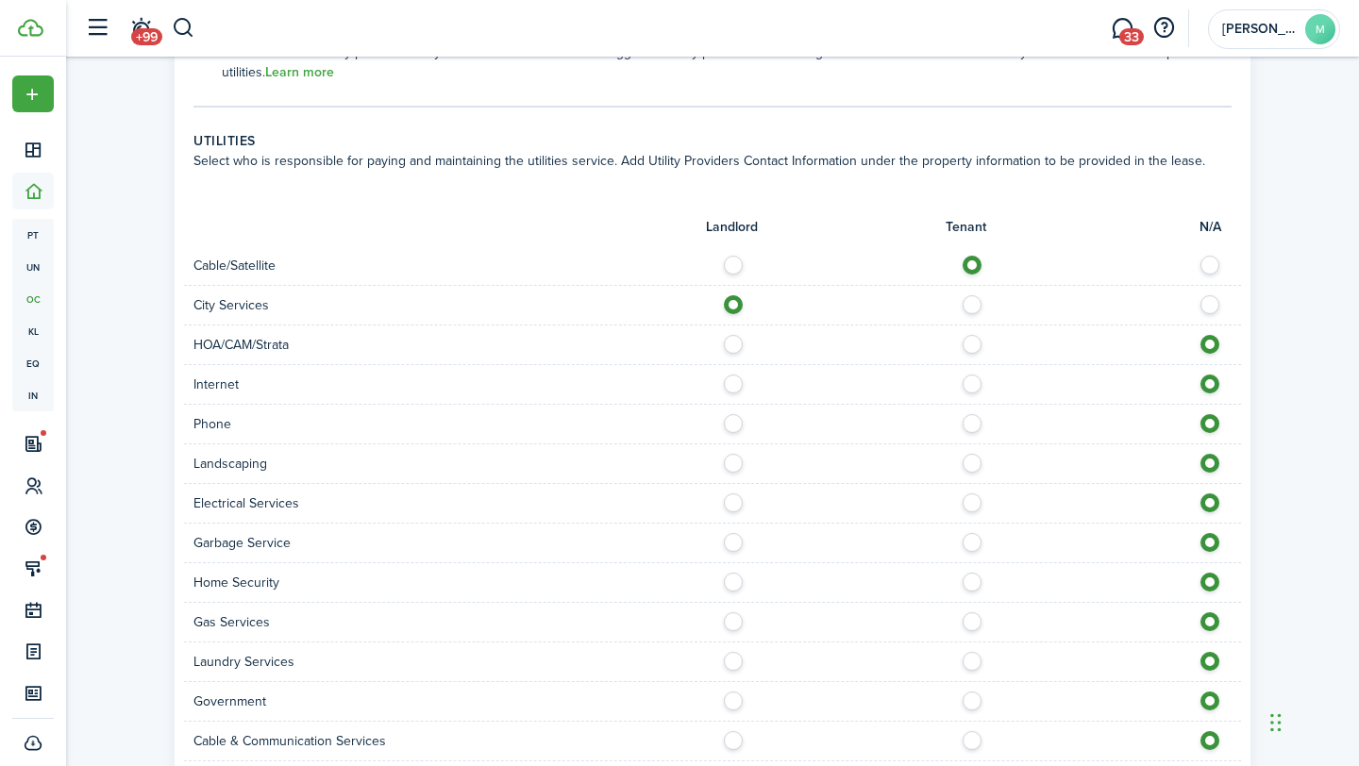
scroll to position [1022, 0]
click at [976, 382] on label at bounding box center [977, 377] width 33 height 9
radio input "true"
click at [972, 421] on label at bounding box center [977, 416] width 33 height 9
radio input "true"
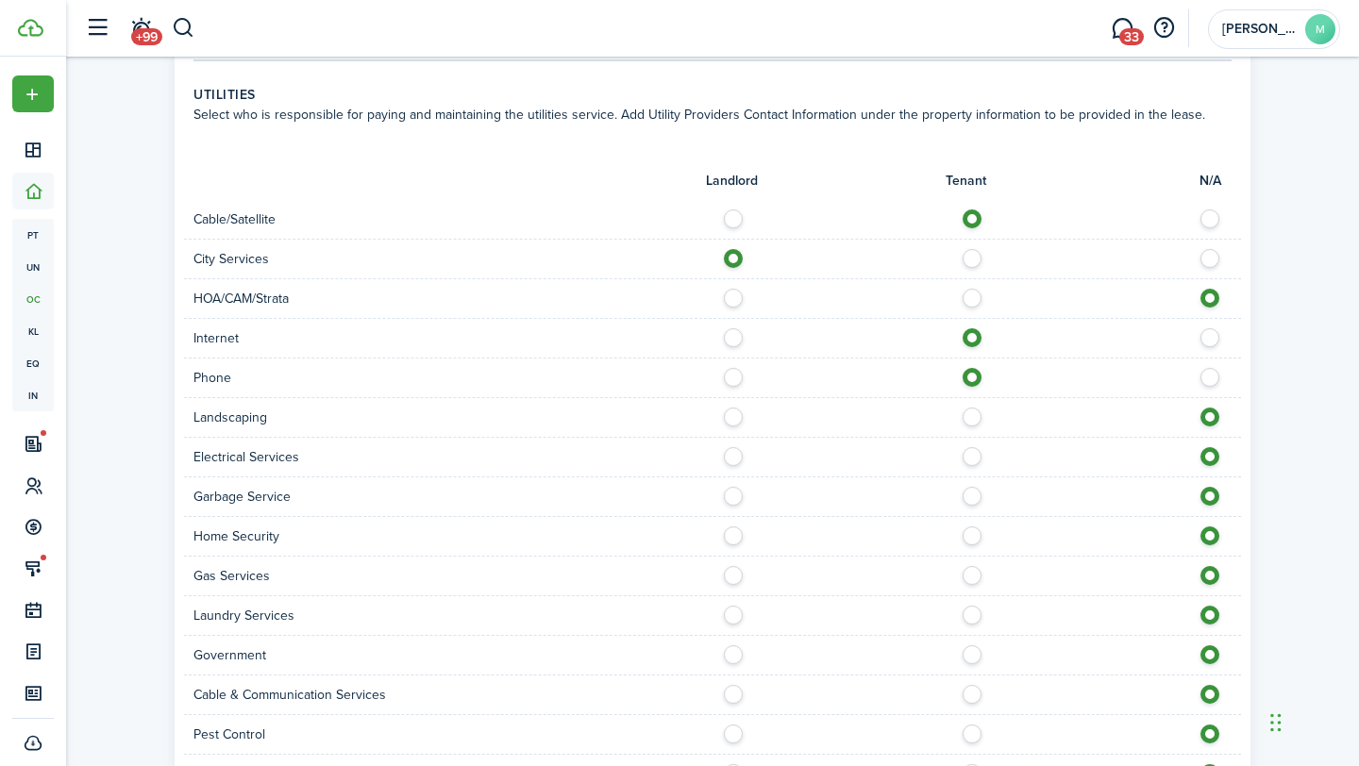
scroll to position [1076, 0]
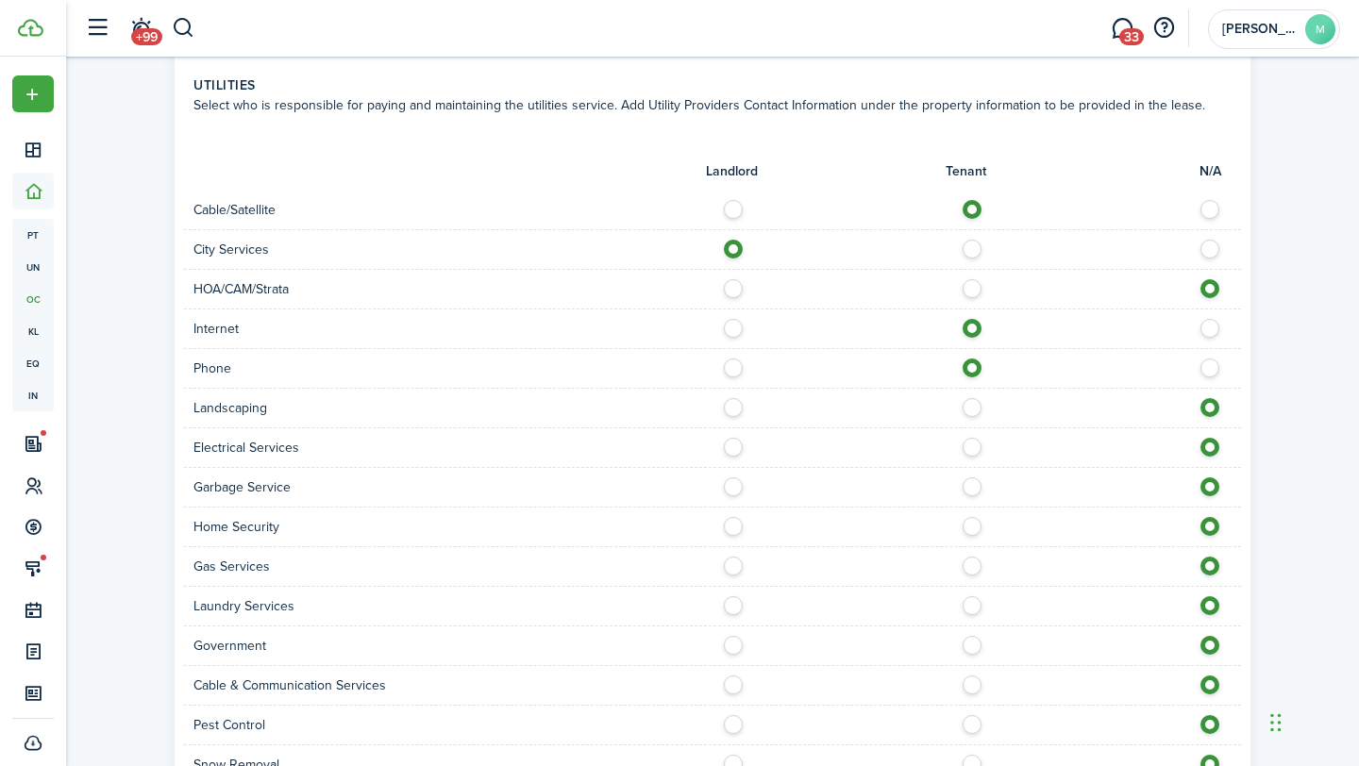
click at [730, 400] on label at bounding box center [738, 402] width 33 height 9
radio input "true"
click at [966, 446] on label at bounding box center [977, 442] width 33 height 9
radio input "true"
click at [735, 487] on label at bounding box center [738, 482] width 33 height 9
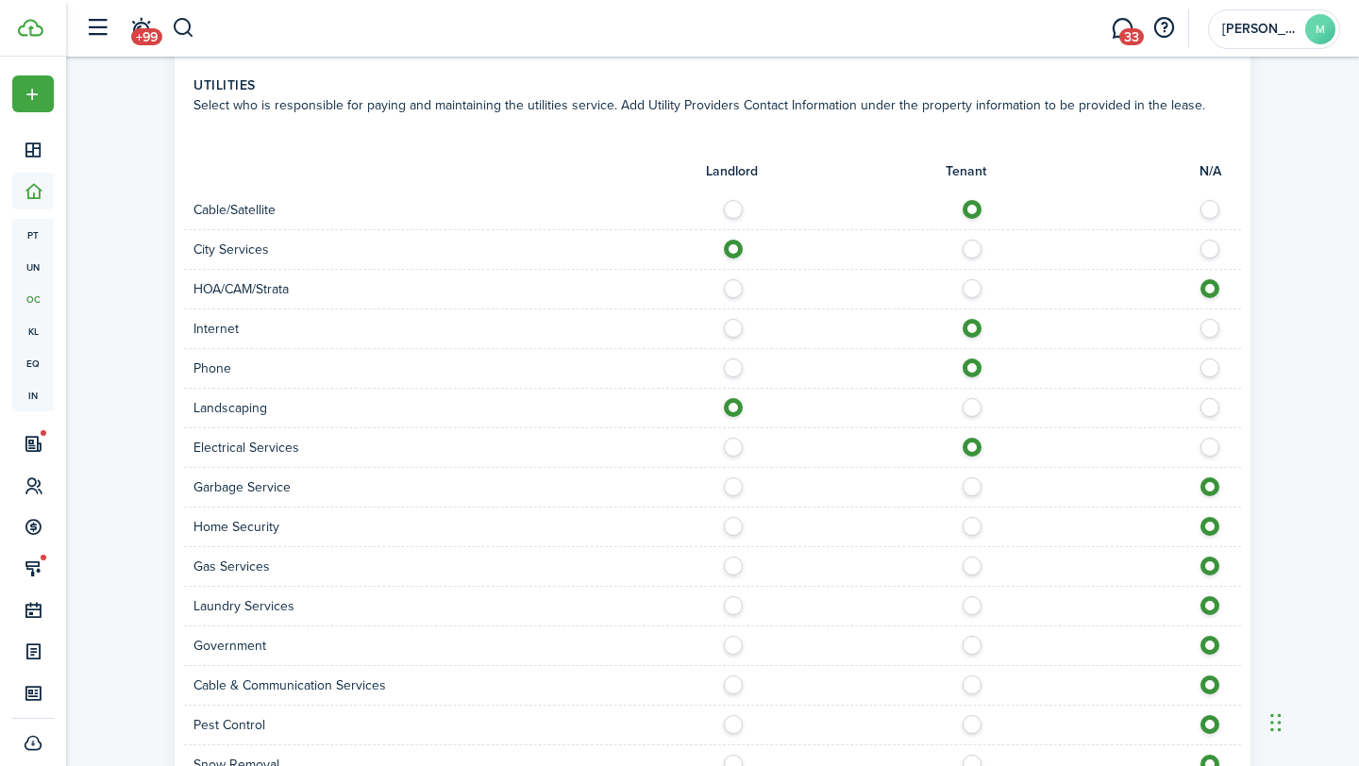
radio input "true"
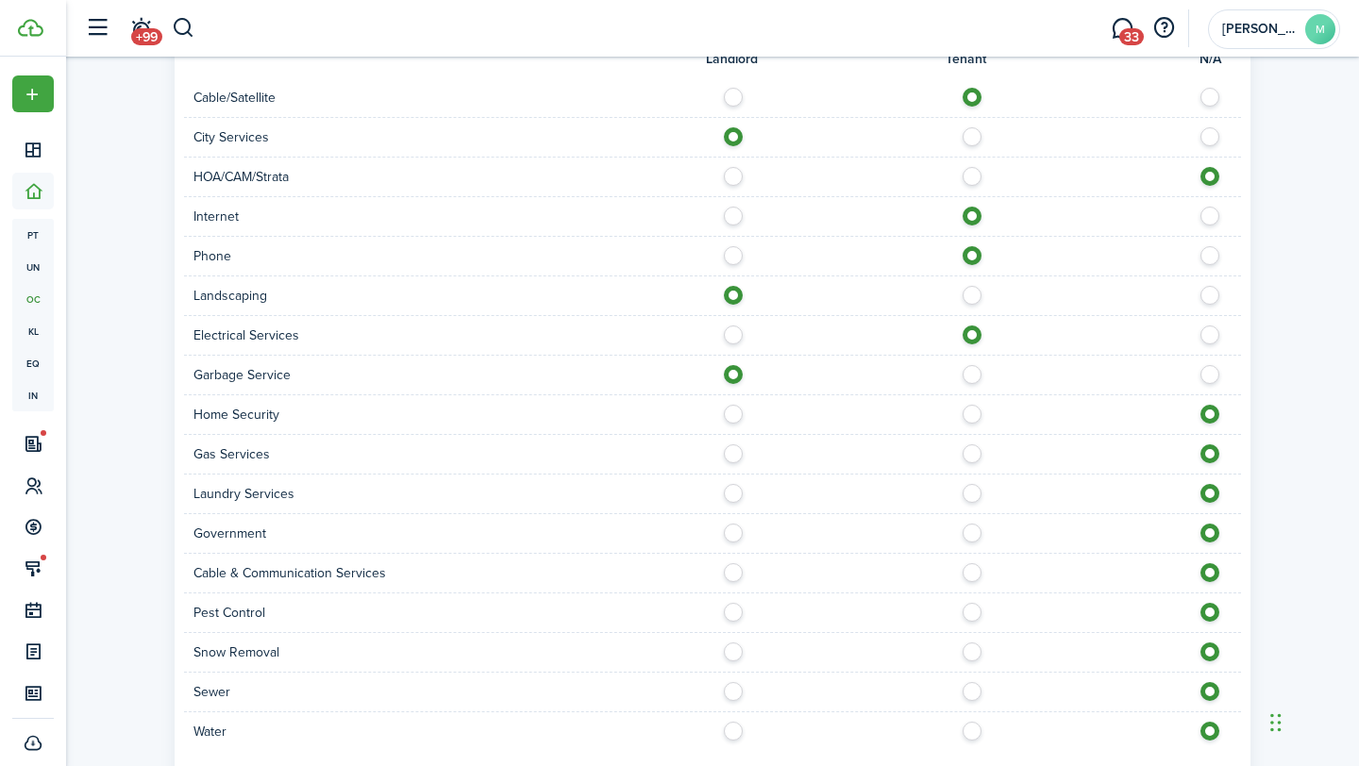
scroll to position [1222, 0]
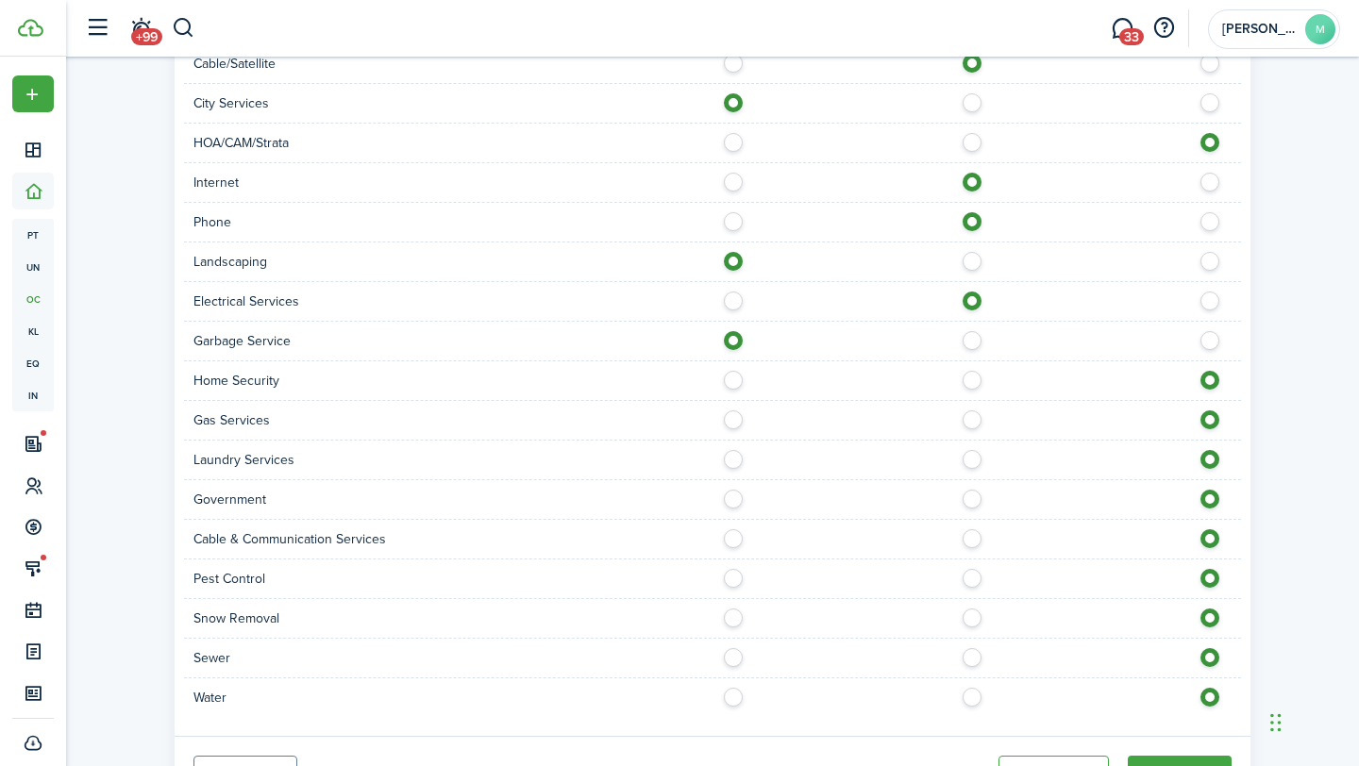
click at [971, 420] on label at bounding box center [977, 415] width 33 height 9
radio input "true"
click at [972, 460] on label at bounding box center [977, 454] width 33 height 9
radio input "true"
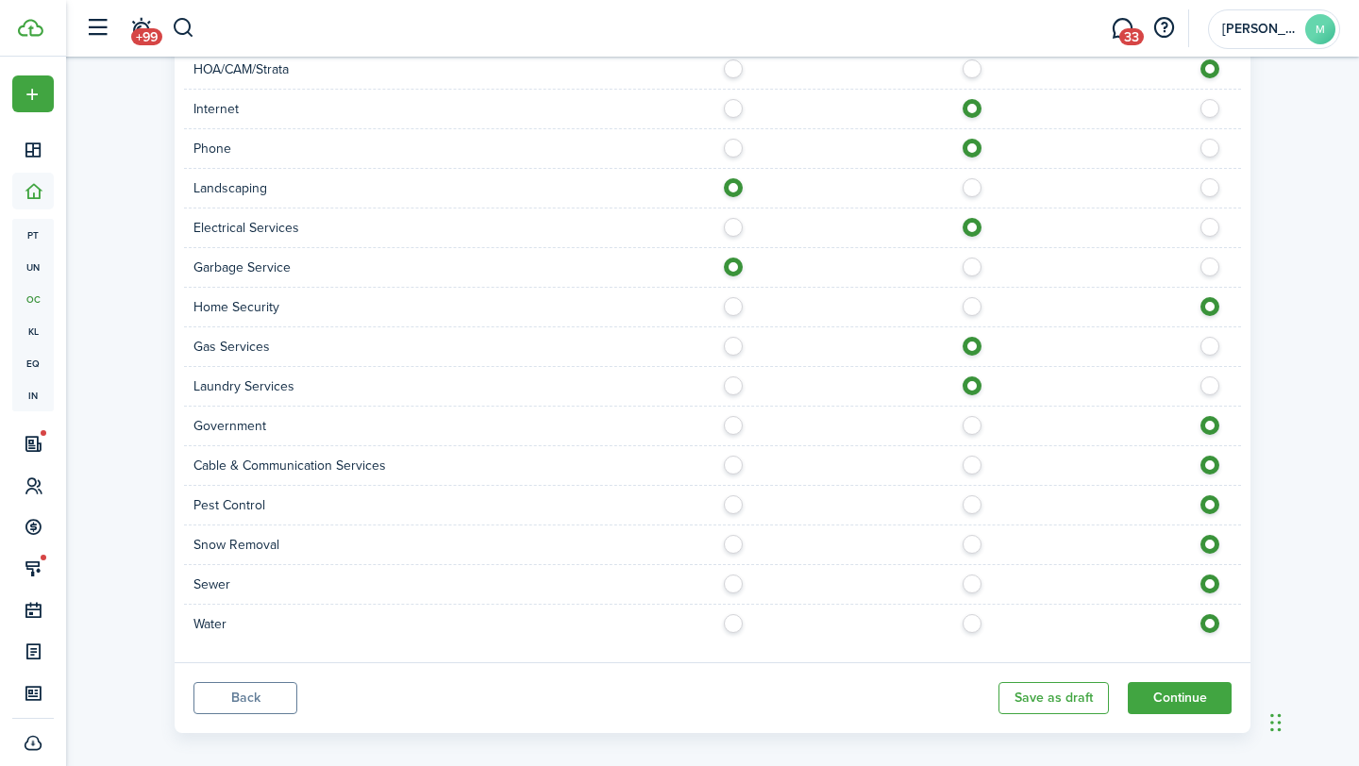
scroll to position [1300, 0]
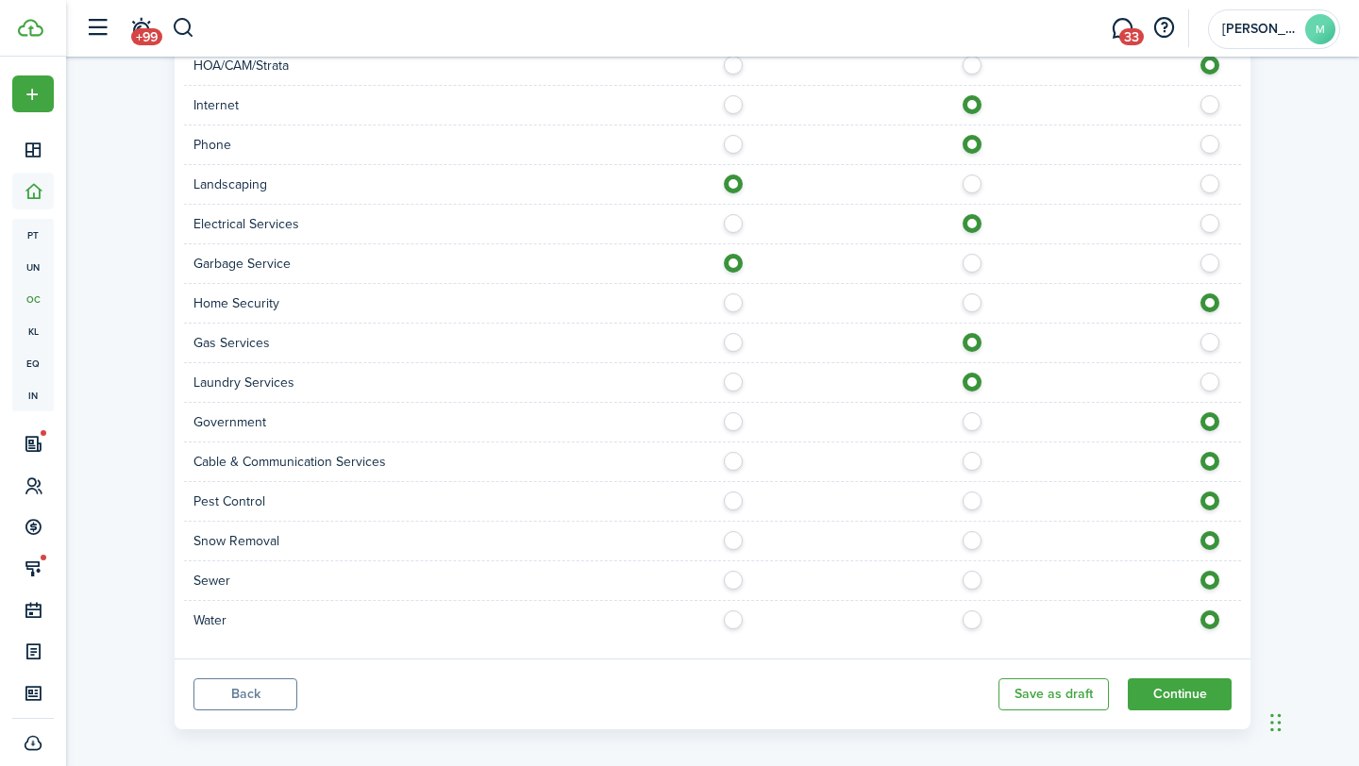
click at [978, 461] on label at bounding box center [977, 456] width 33 height 9
radio input "true"
click at [733, 501] on label at bounding box center [738, 496] width 33 height 9
radio input "true"
click at [729, 539] on label at bounding box center [738, 535] width 33 height 9
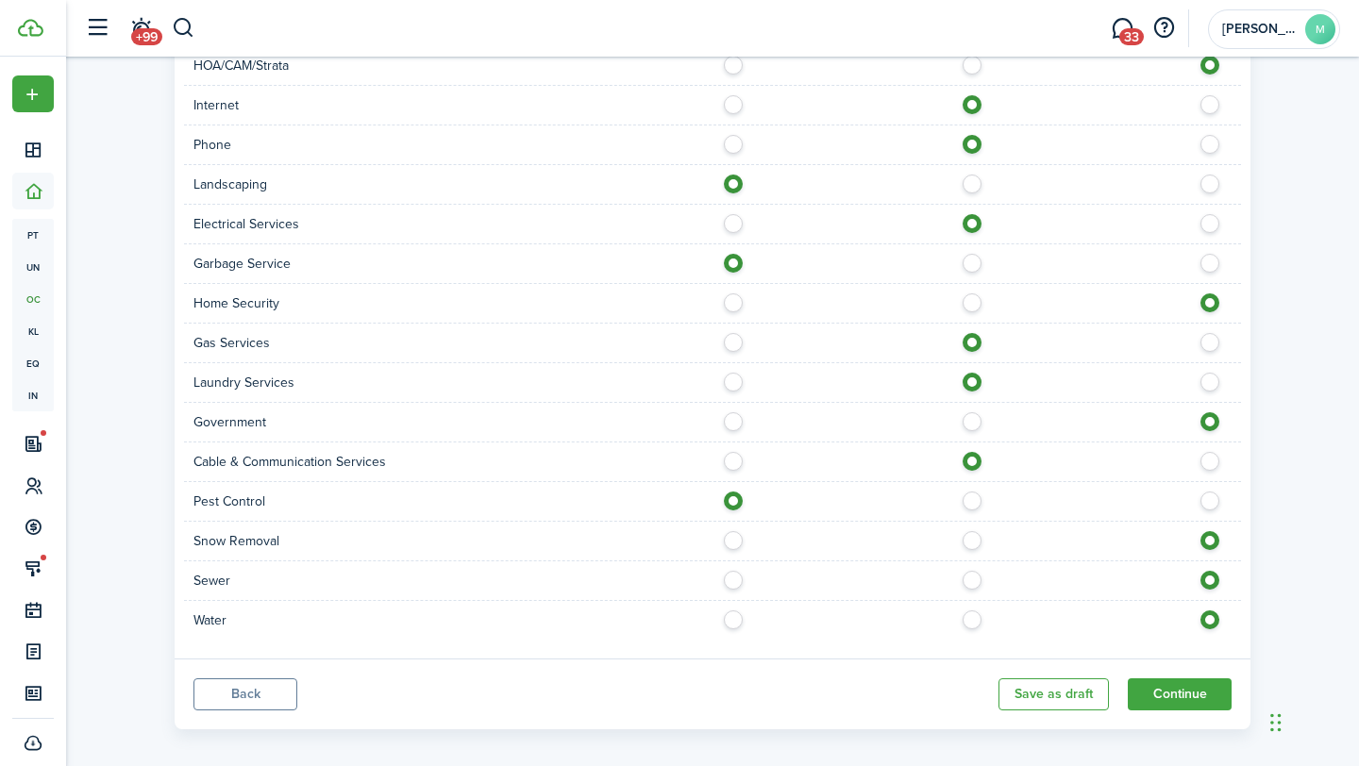
radio input "true"
click at [971, 618] on label at bounding box center [977, 615] width 33 height 9
radio input "true"
click at [731, 620] on label at bounding box center [738, 615] width 33 height 9
radio input "true"
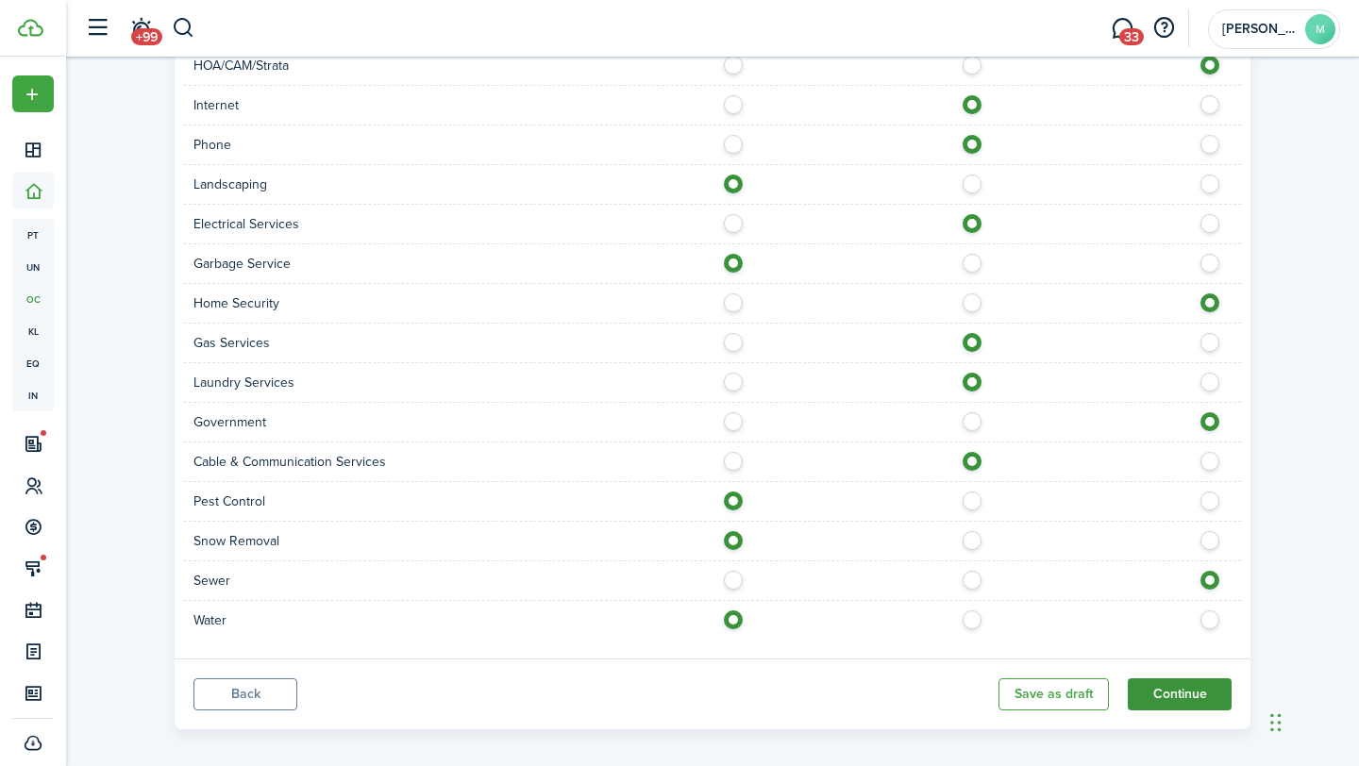
click at [1187, 697] on button "Continue" at bounding box center [1180, 695] width 104 height 32
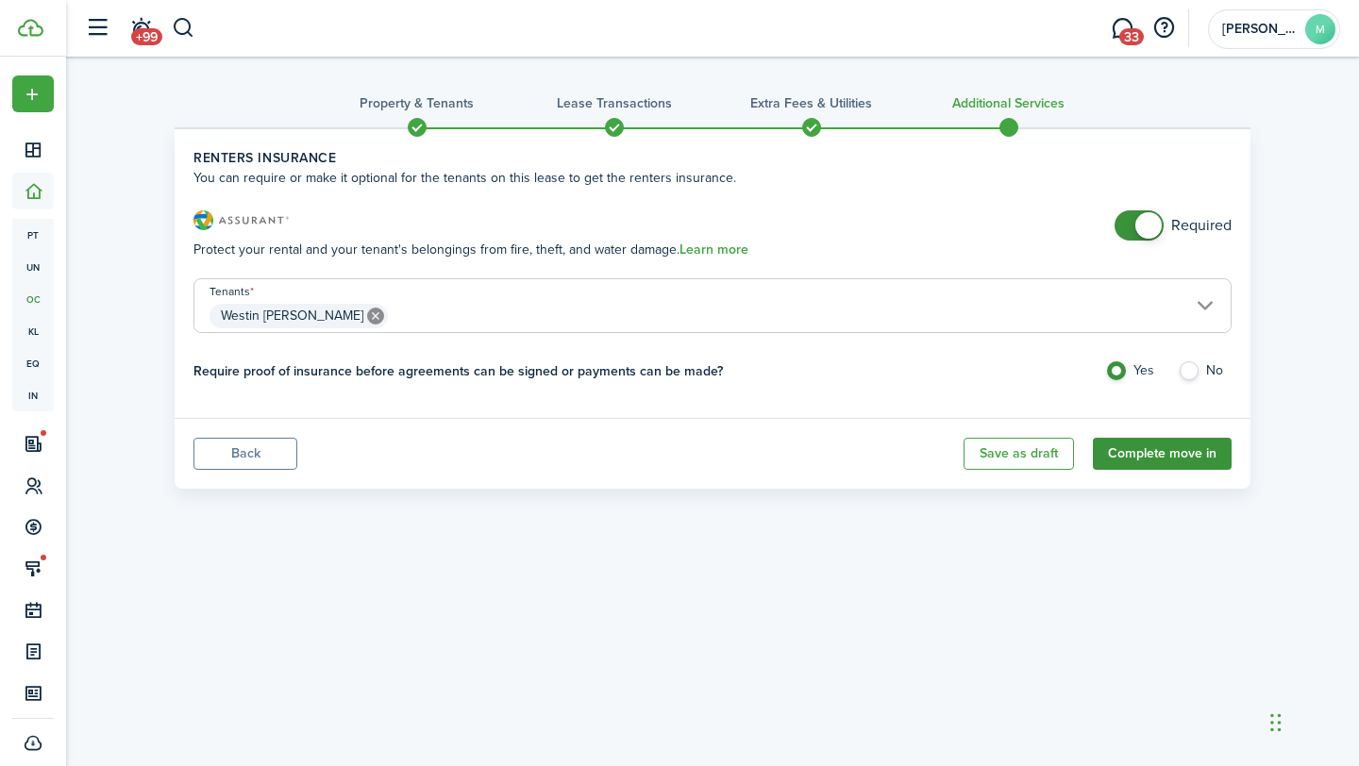
click at [1164, 453] on button "Complete move in" at bounding box center [1162, 454] width 139 height 32
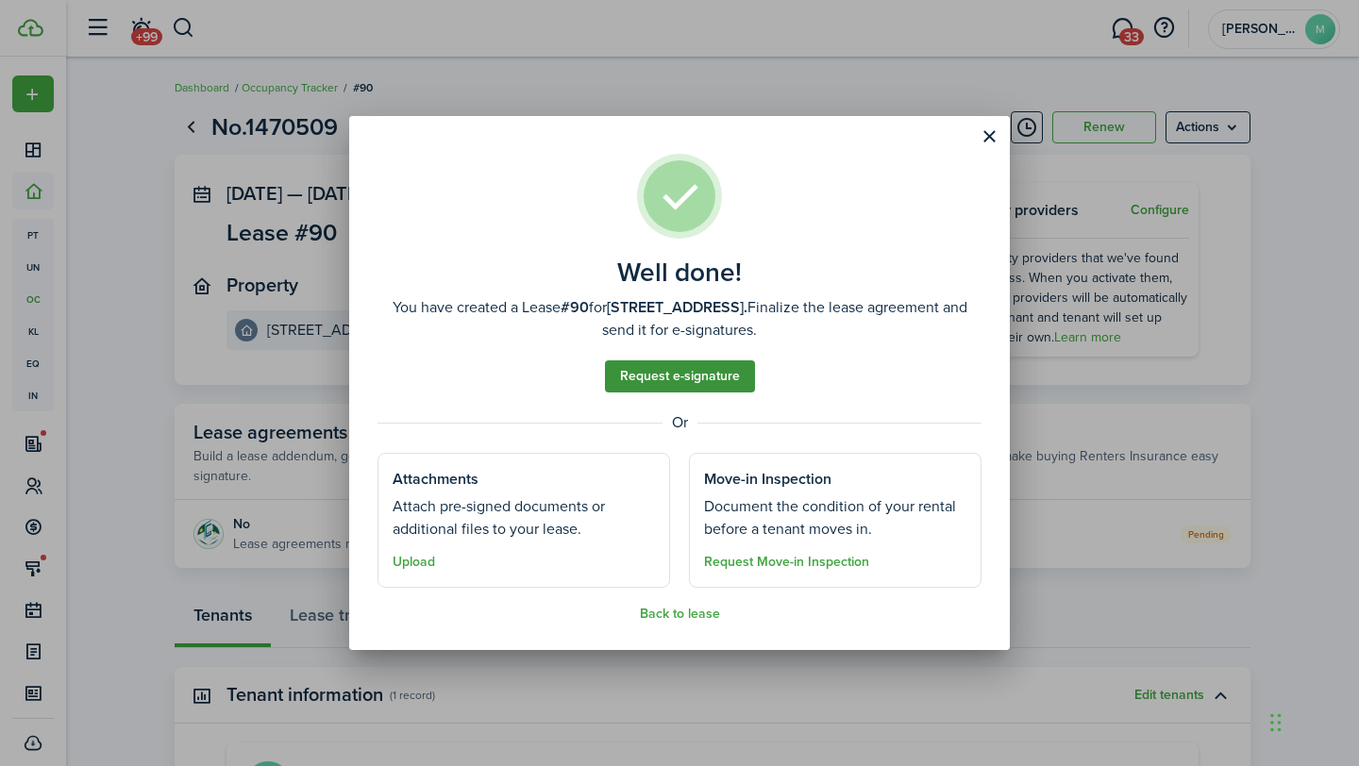
click at [709, 381] on link "Request e-signature" at bounding box center [680, 377] width 150 height 32
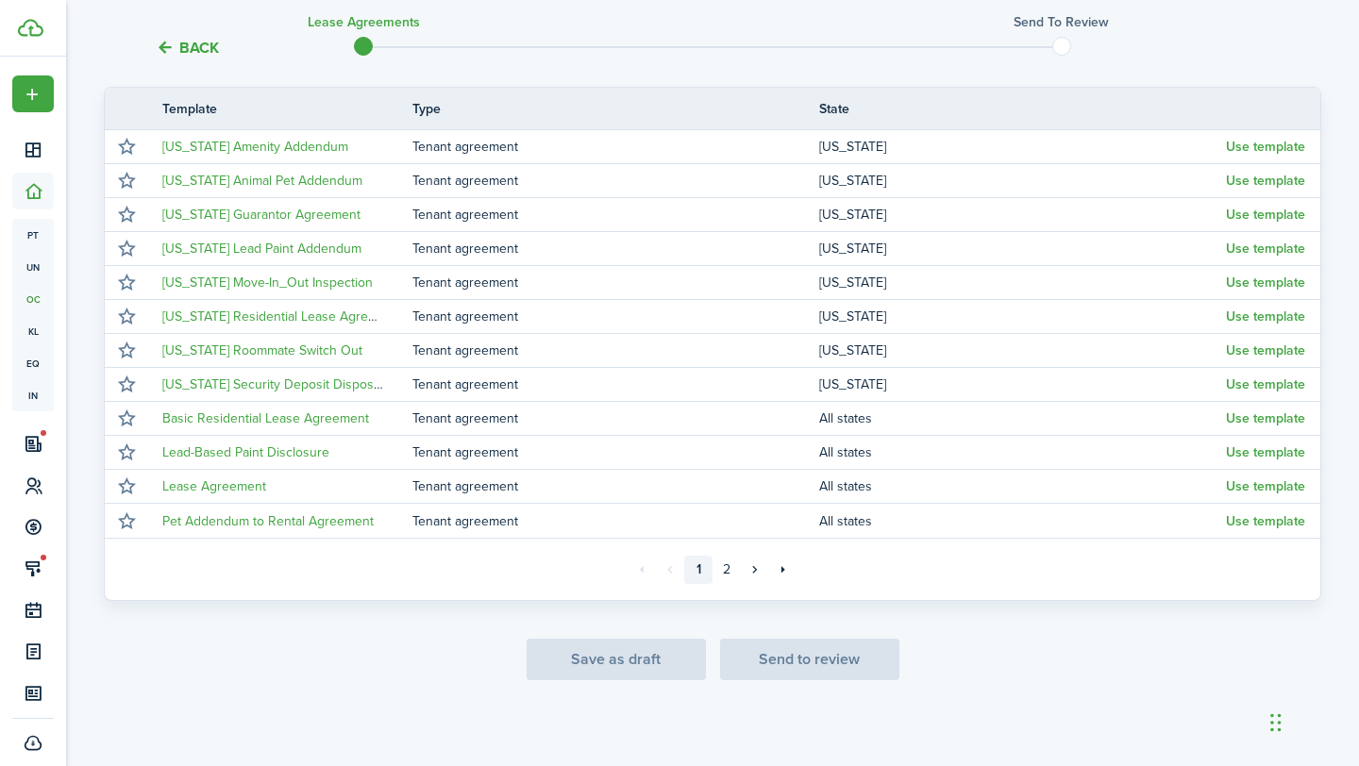
scroll to position [337, 0]
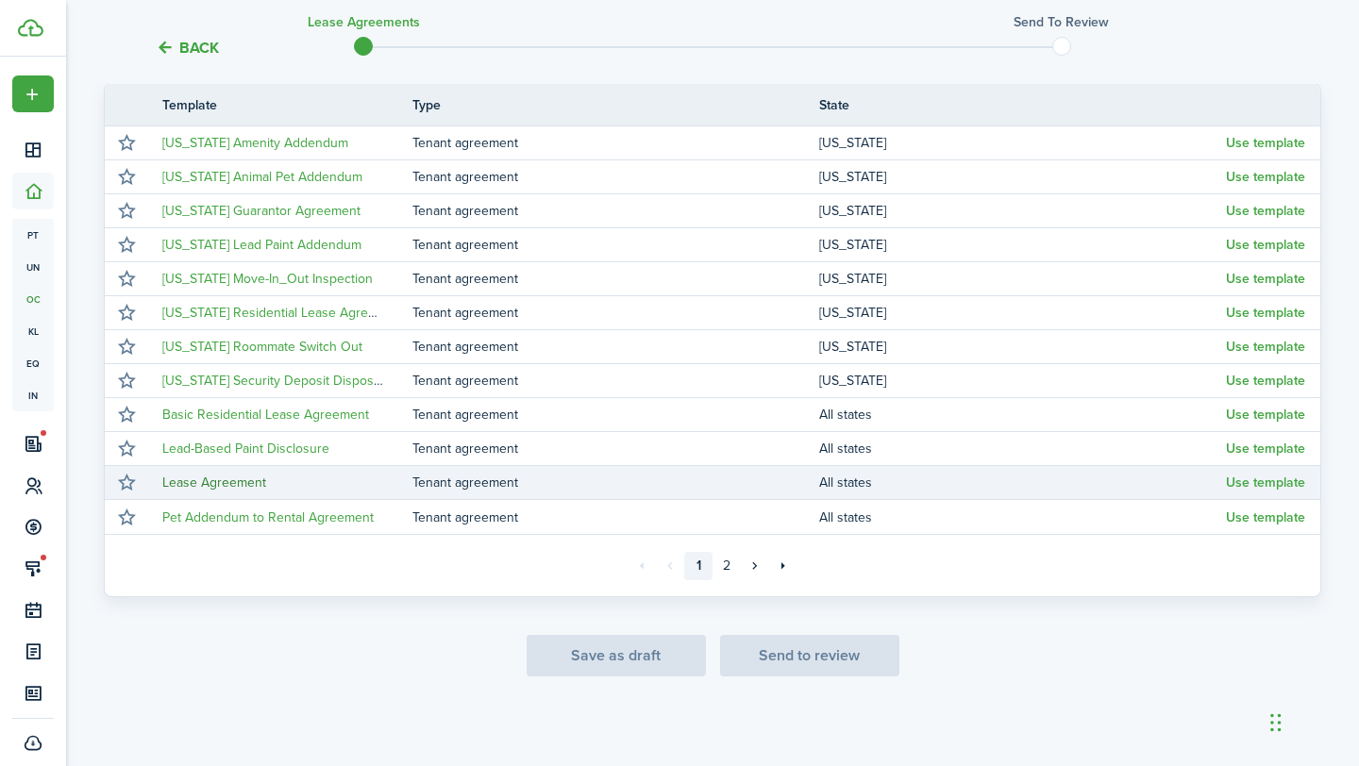
click at [222, 483] on link "Lease Agreement" at bounding box center [214, 483] width 104 height 20
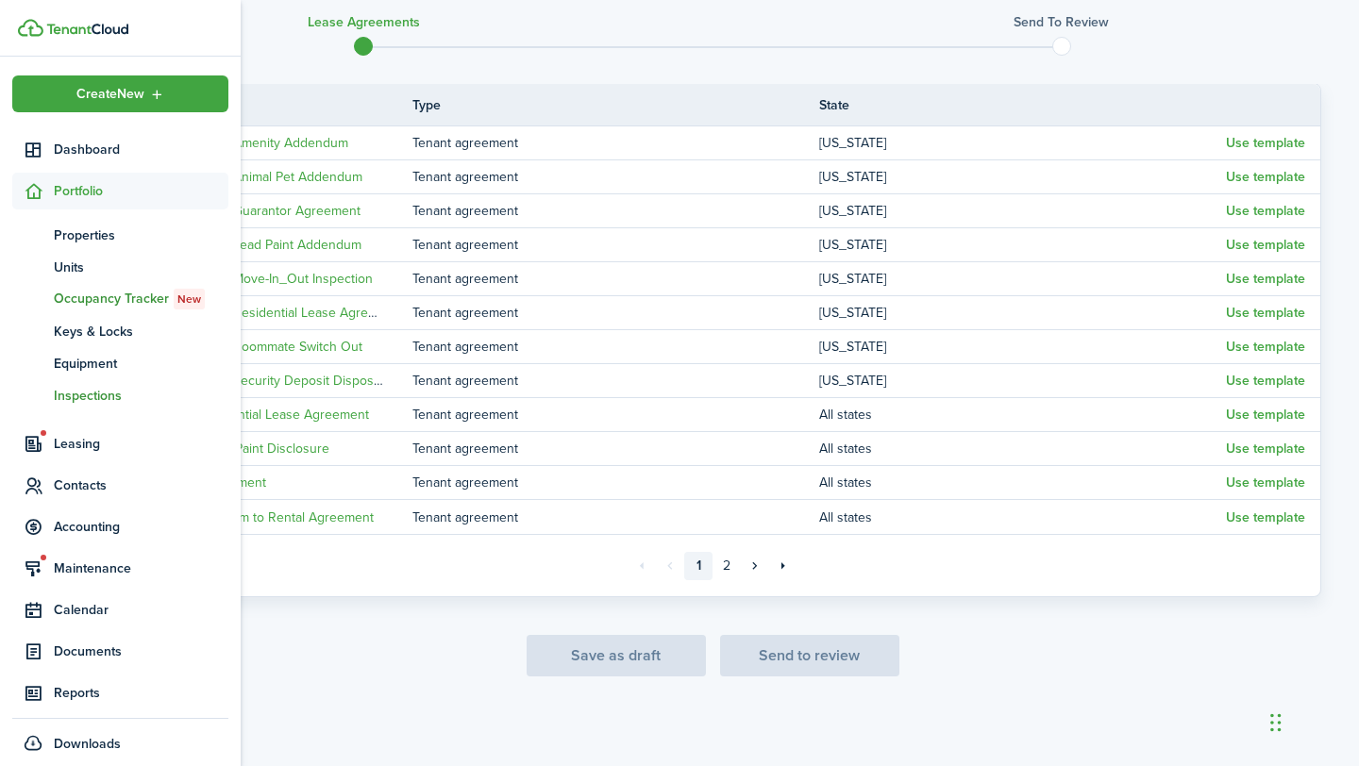
click at [81, 397] on span "Inspections" at bounding box center [141, 396] width 175 height 20
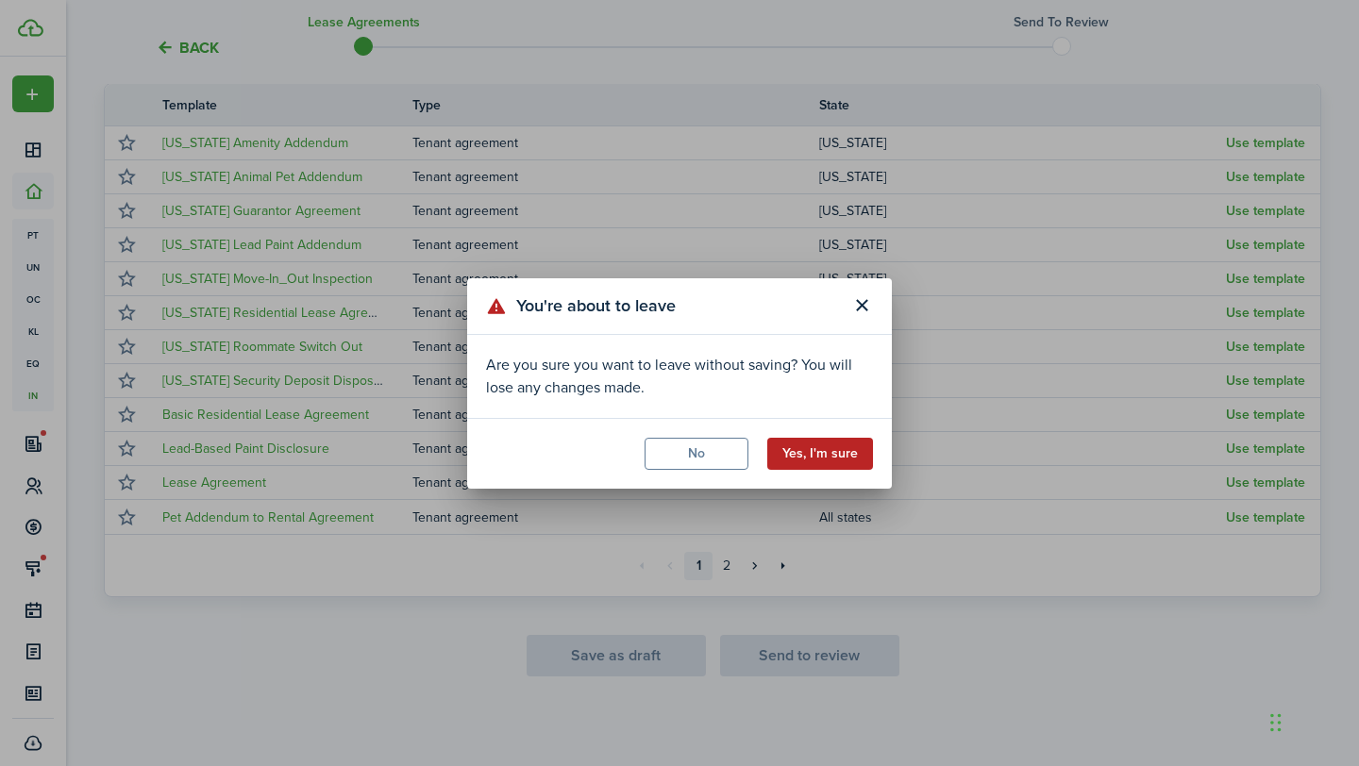
click at [814, 461] on button "Yes, I'm sure" at bounding box center [820, 454] width 106 height 32
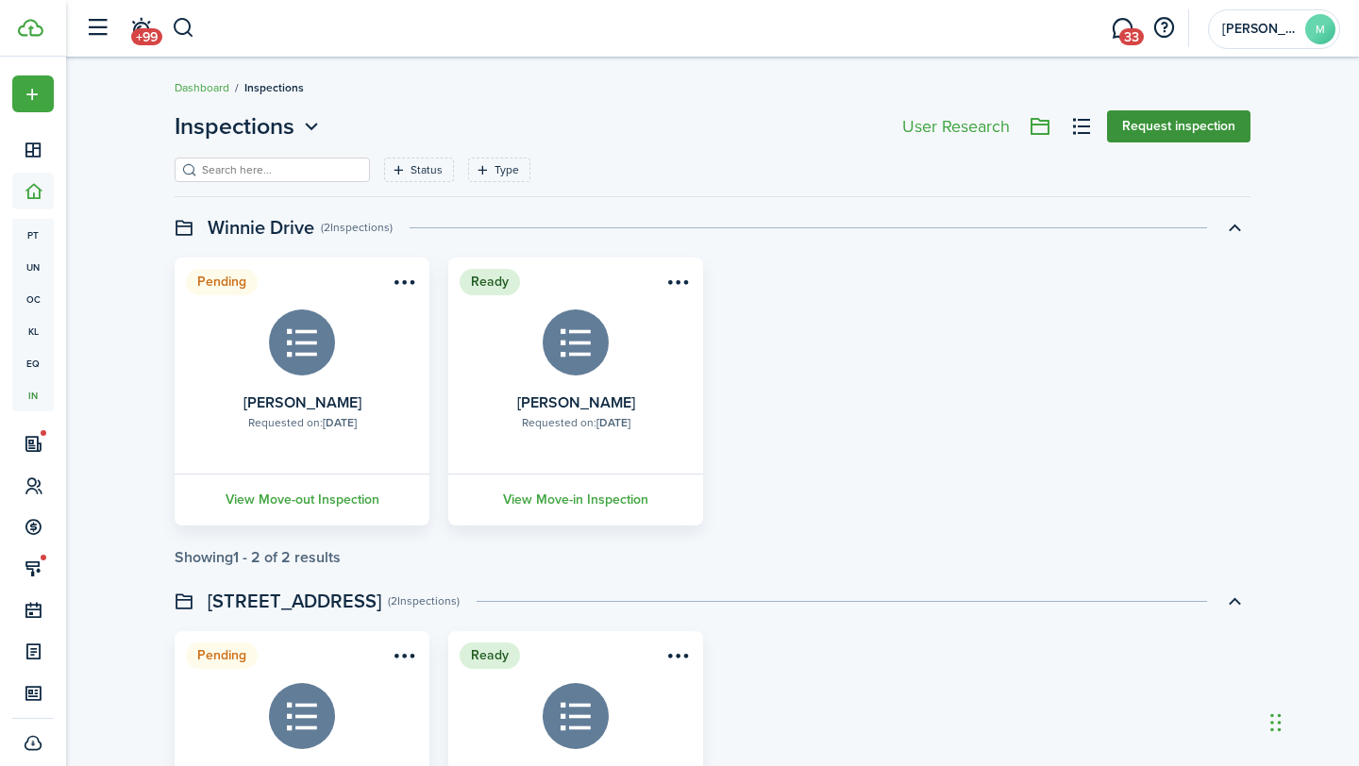
click at [1194, 135] on button "Request inspection" at bounding box center [1178, 126] width 143 height 32
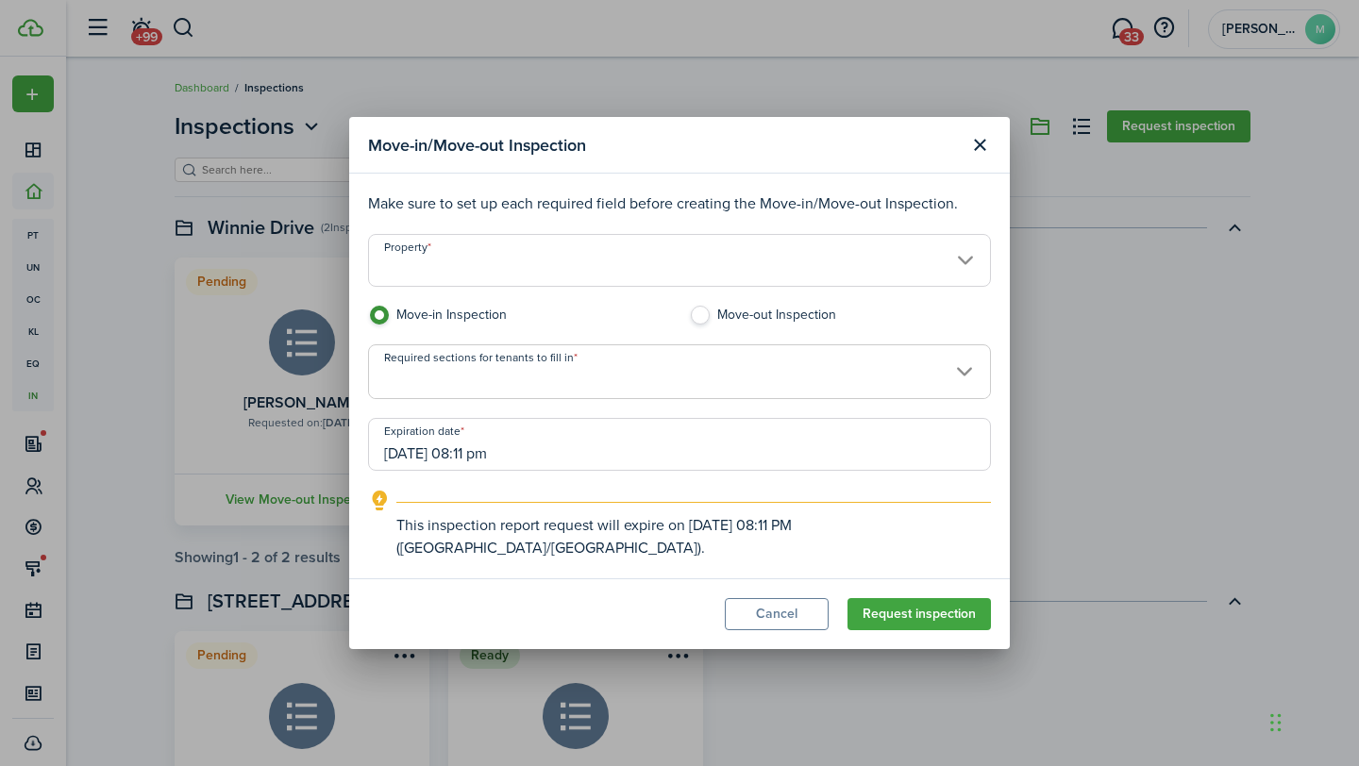
click at [649, 287] on input "Property" at bounding box center [679, 260] width 623 height 53
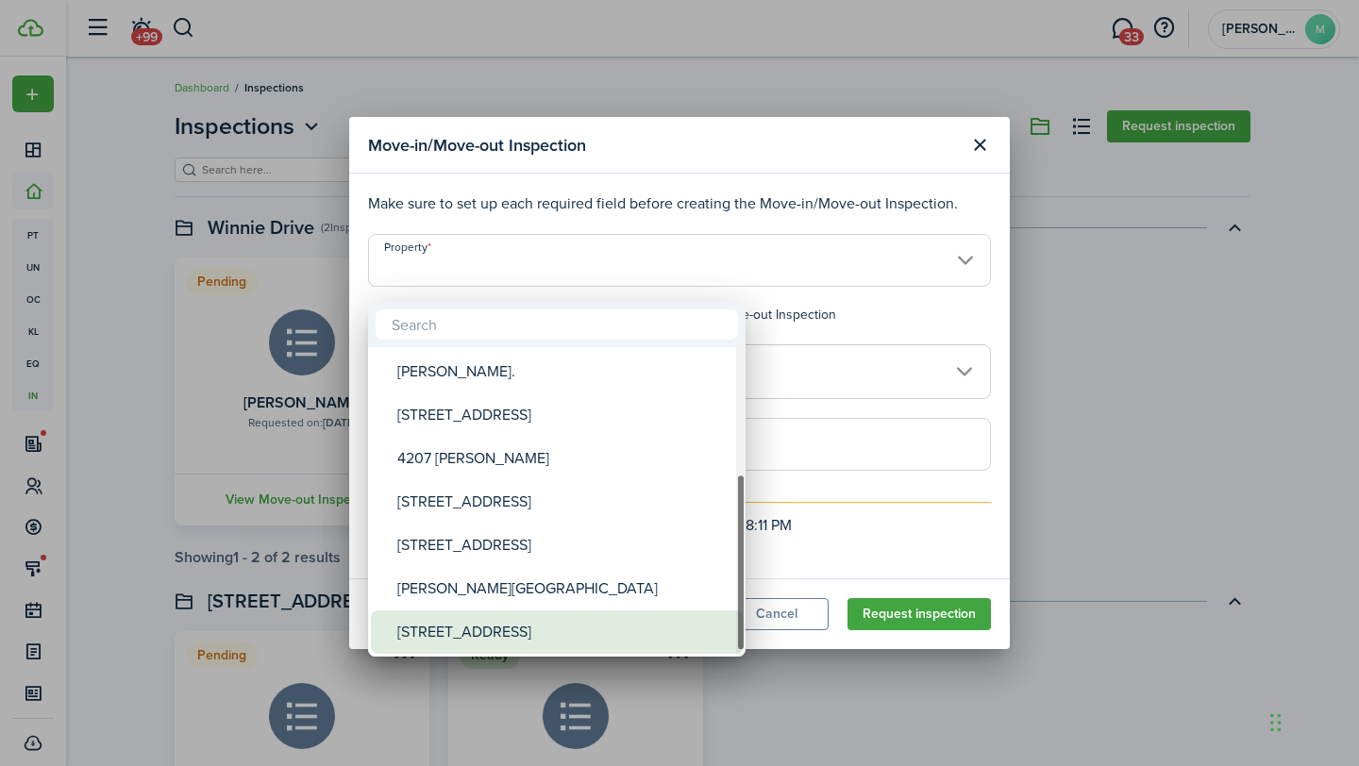
click at [429, 637] on div "[STREET_ADDRESS]" at bounding box center [564, 632] width 334 height 43
type input "[STREET_ADDRESS]"
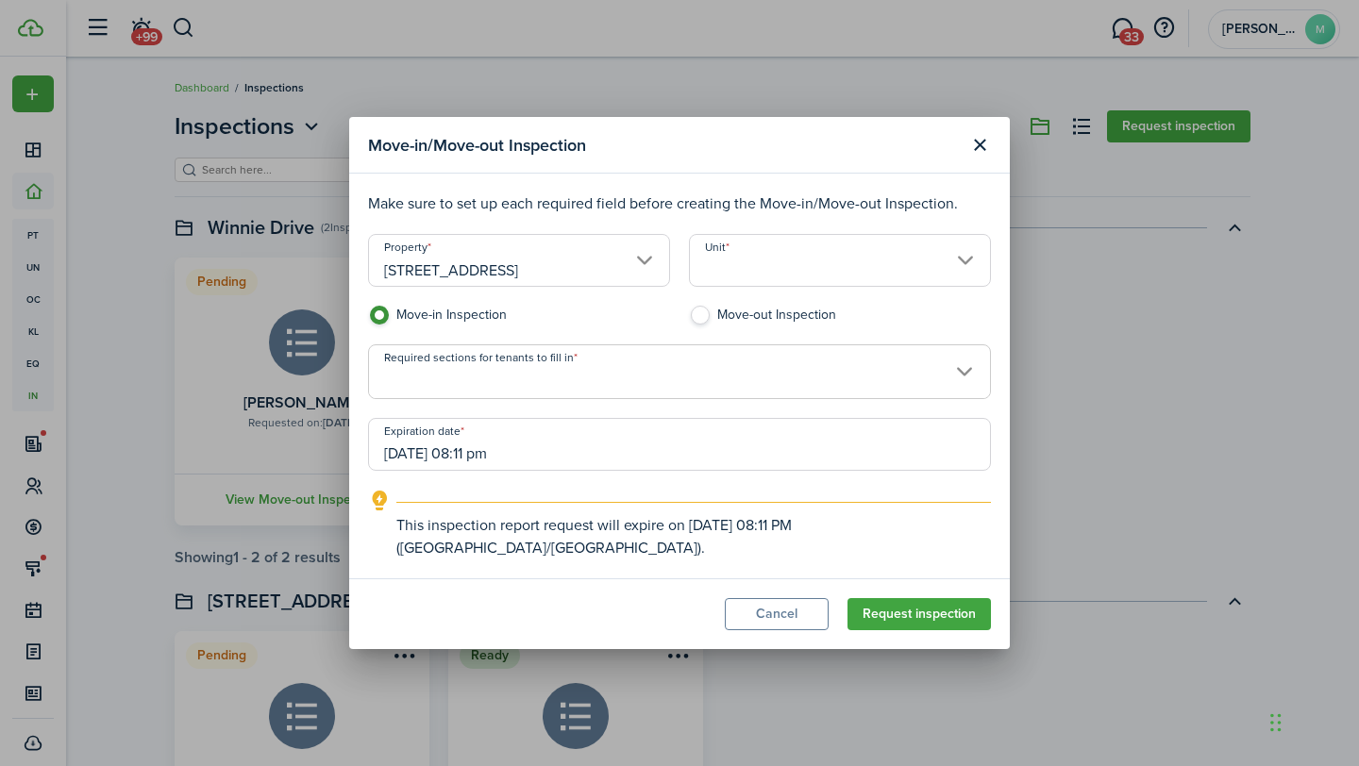
click at [764, 277] on input "Unit" at bounding box center [840, 260] width 302 height 53
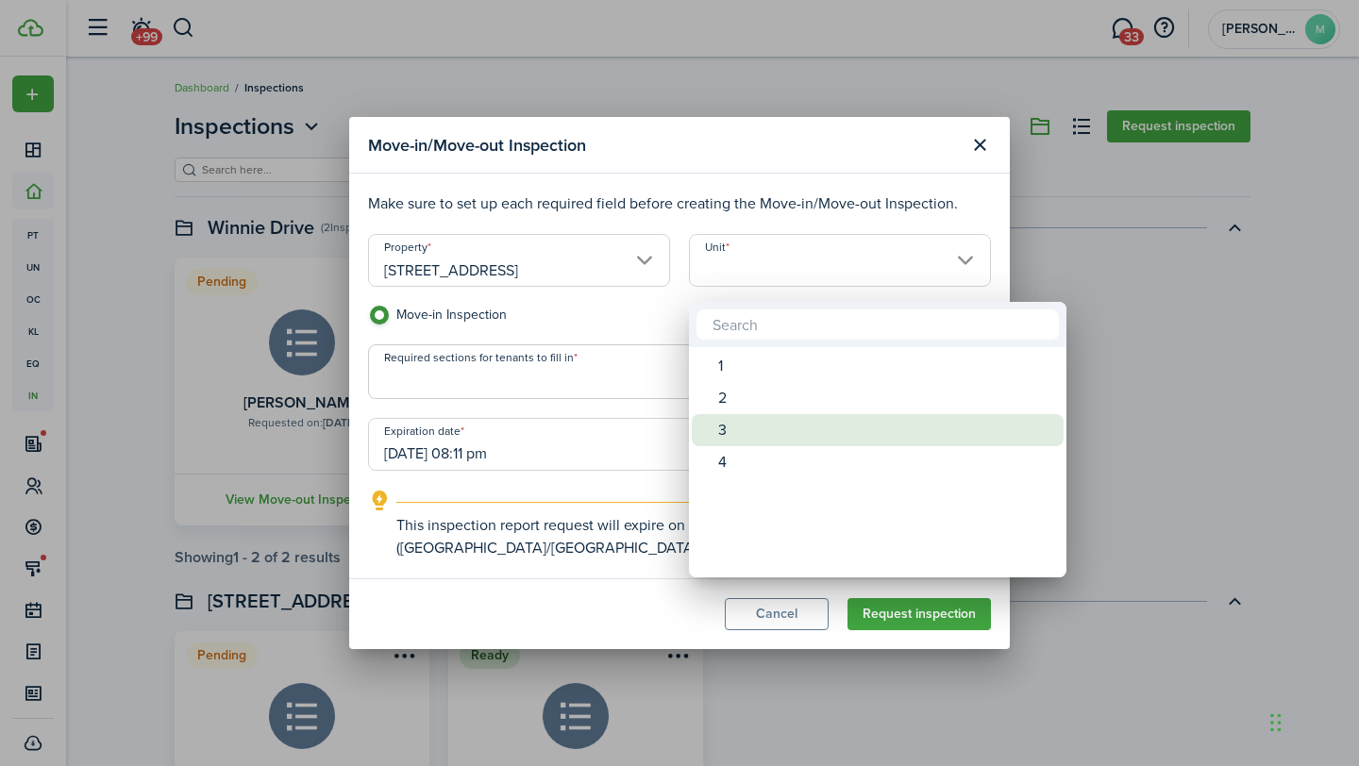
click at [721, 429] on div "3" at bounding box center [885, 430] width 334 height 32
type input "3"
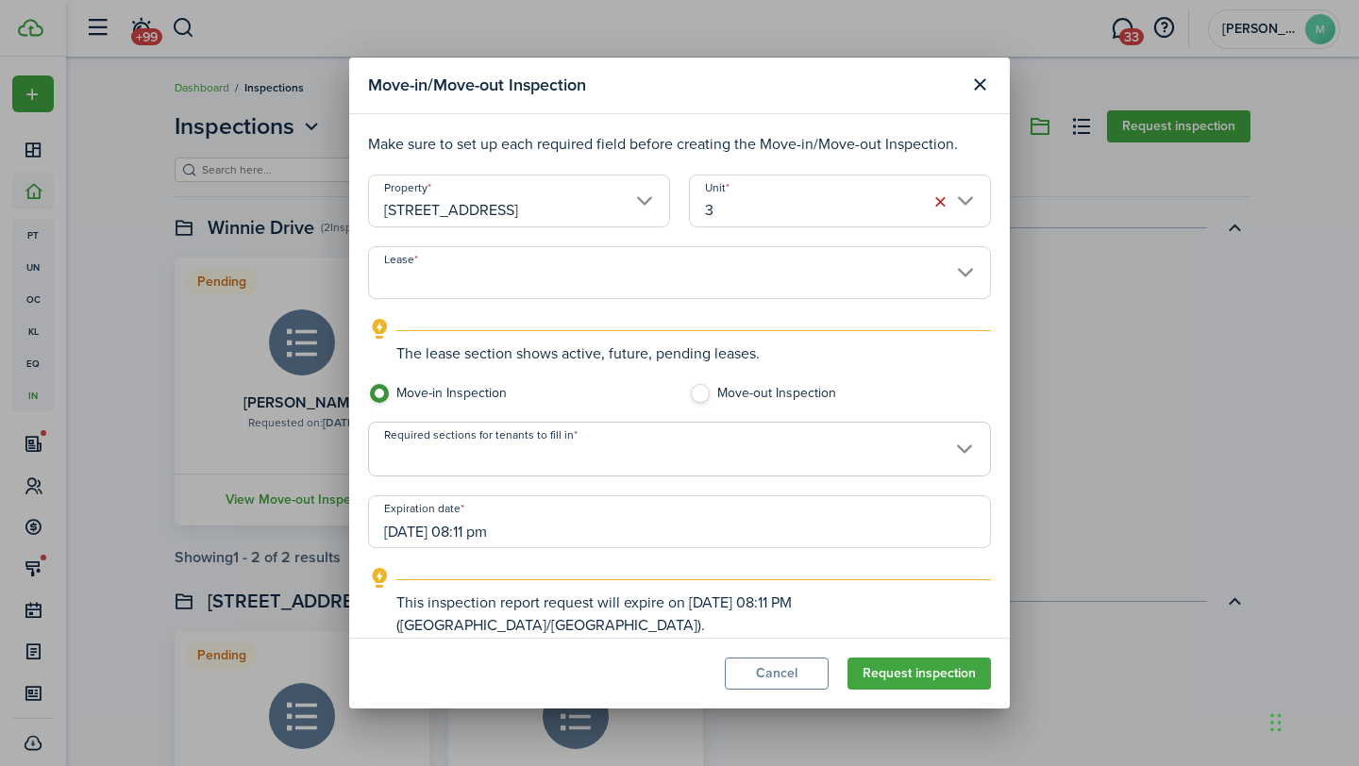
click at [660, 278] on input "Lease" at bounding box center [679, 272] width 623 height 53
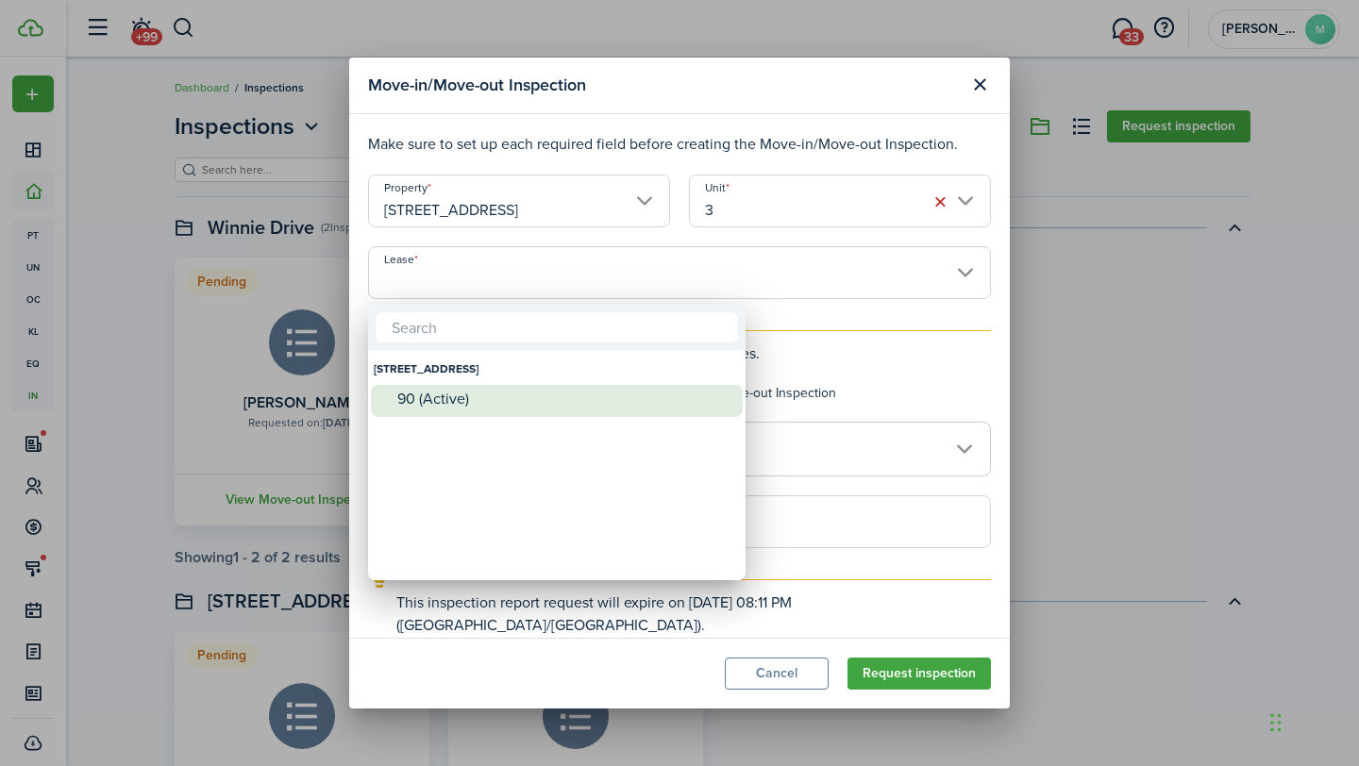
click at [462, 402] on div "90 (Active)" at bounding box center [564, 399] width 334 height 17
type input "[STREET_ADDRESS]. Lease #90 (Active)"
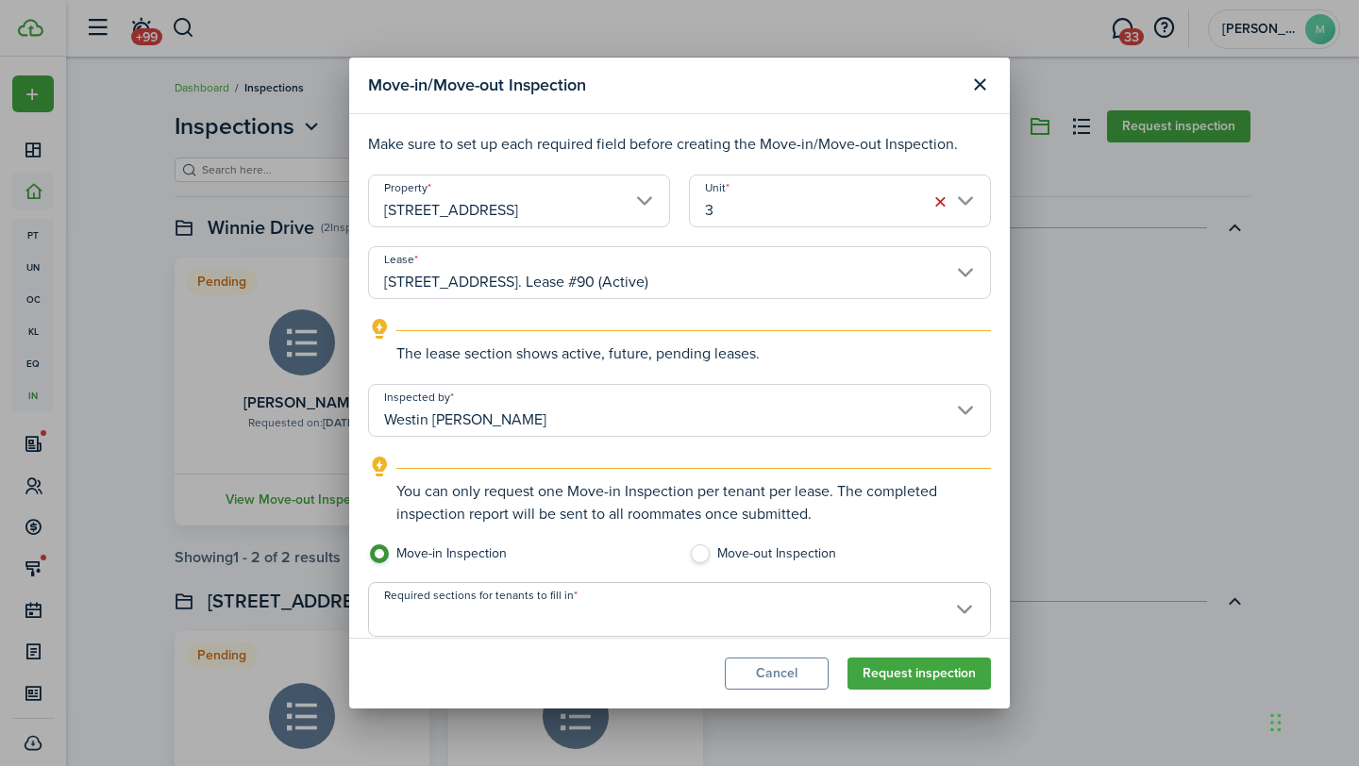
click at [657, 602] on input "Required sections for tenants to fill in" at bounding box center [679, 594] width 621 height 23
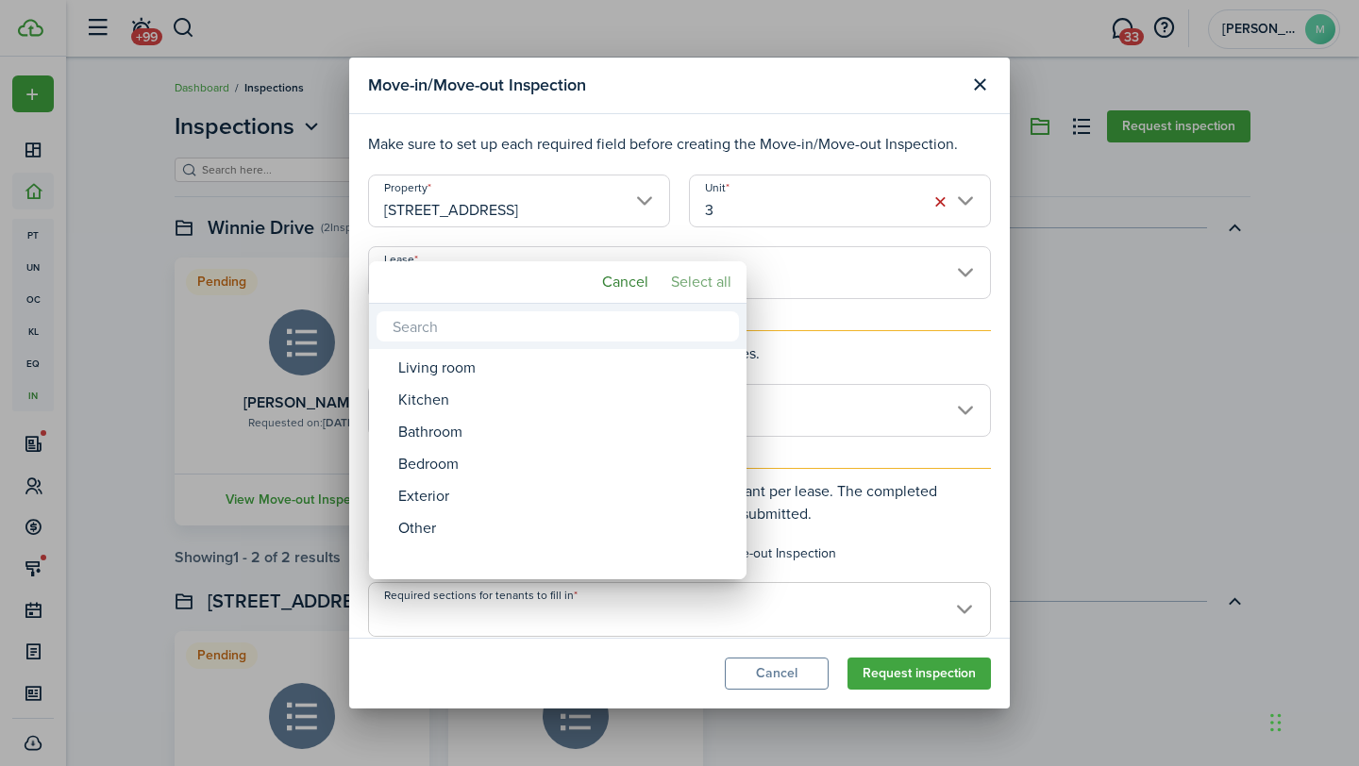
click at [723, 280] on mbsc-button "Select all" at bounding box center [700, 282] width 75 height 34
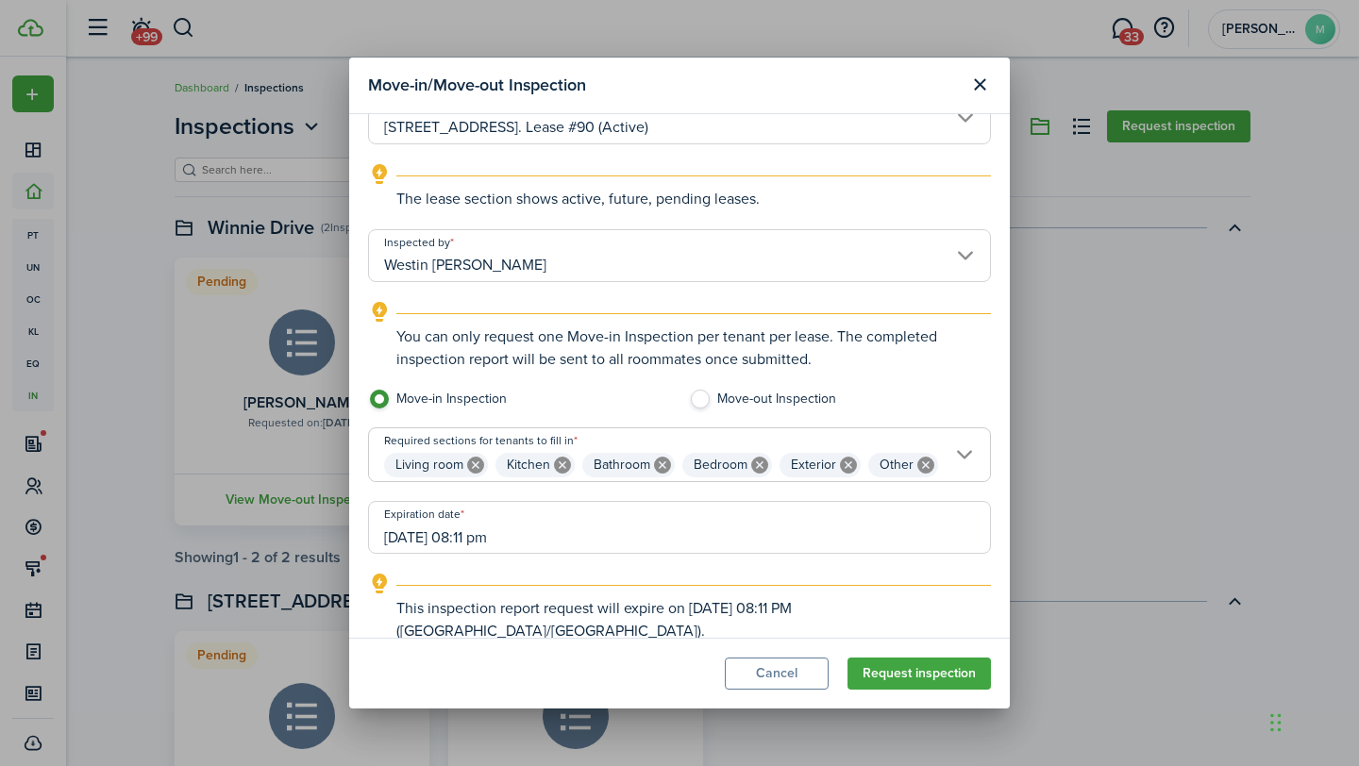
scroll to position [156, 0]
click at [847, 466] on icon at bounding box center [848, 464] width 17 height 17
type input "Living room, Kitchen, Bathroom, Bedroom, Other"
click at [688, 531] on input "[DATE] 08:11 pm" at bounding box center [679, 526] width 623 height 53
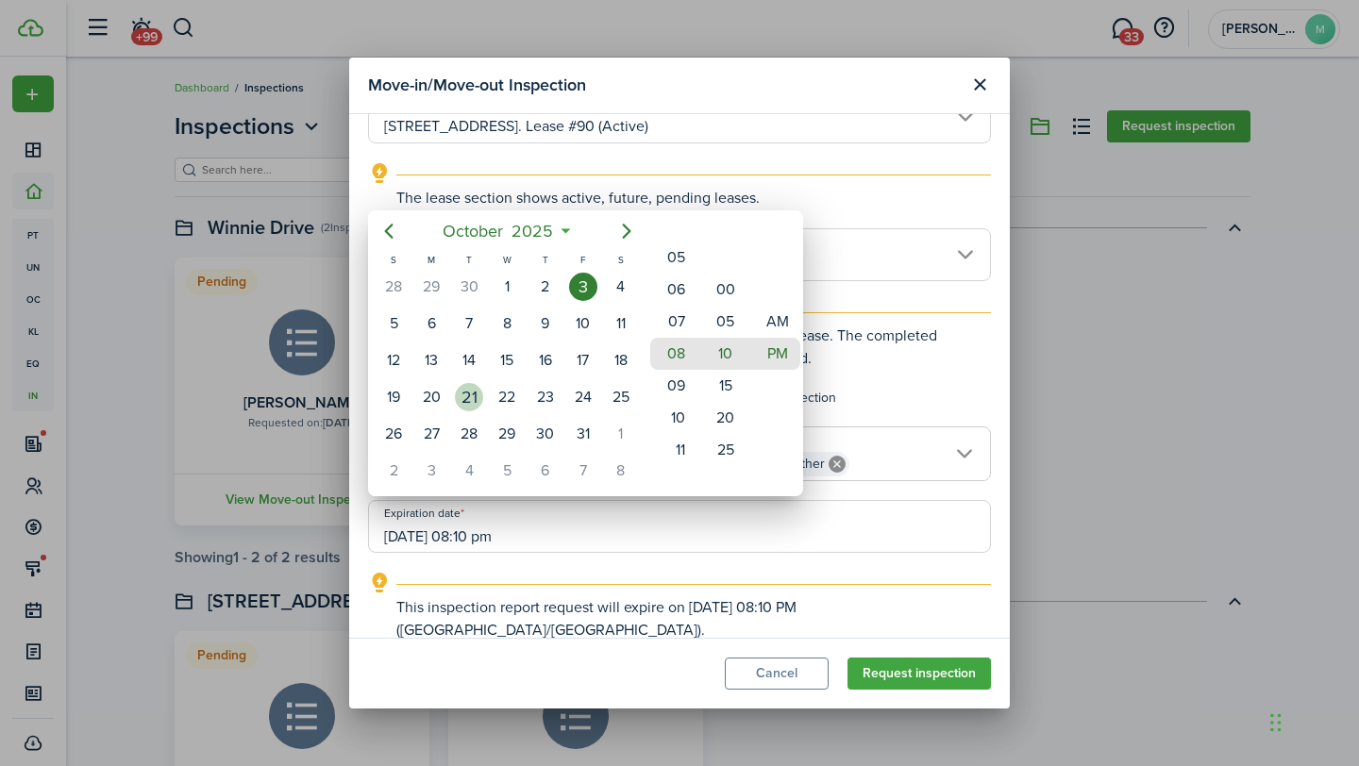
click at [485, 400] on div "21" at bounding box center [469, 397] width 38 height 36
click at [670, 248] on mbsc-wheel-item "05" at bounding box center [673, 258] width 46 height 32
click at [733, 289] on mbsc-wheel-item "00" at bounding box center [725, 290] width 46 height 32
type input "[DATE] 05:00 pm"
click at [928, 679] on div at bounding box center [679, 383] width 1661 height 1068
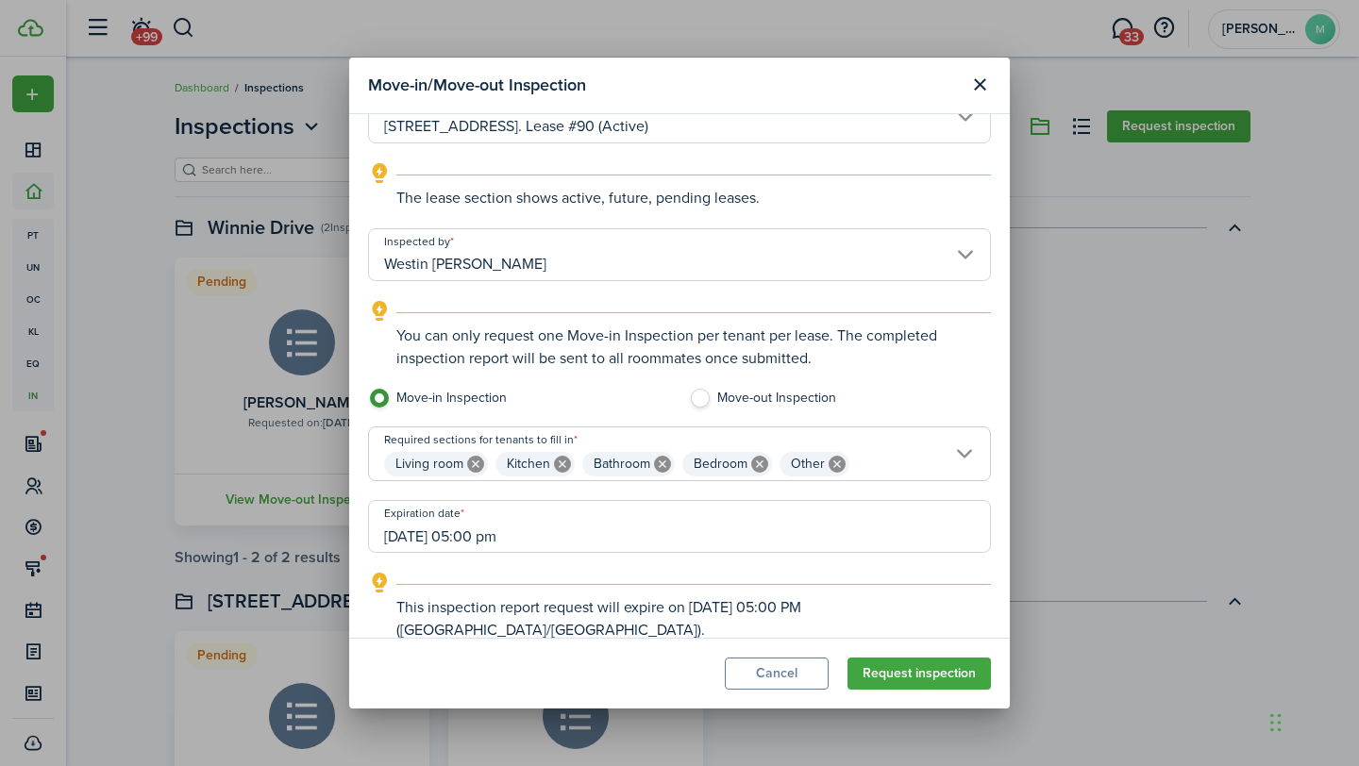
click at [928, 679] on button "Request inspection" at bounding box center [918, 674] width 143 height 32
